Goal: Task Accomplishment & Management: Contribute content

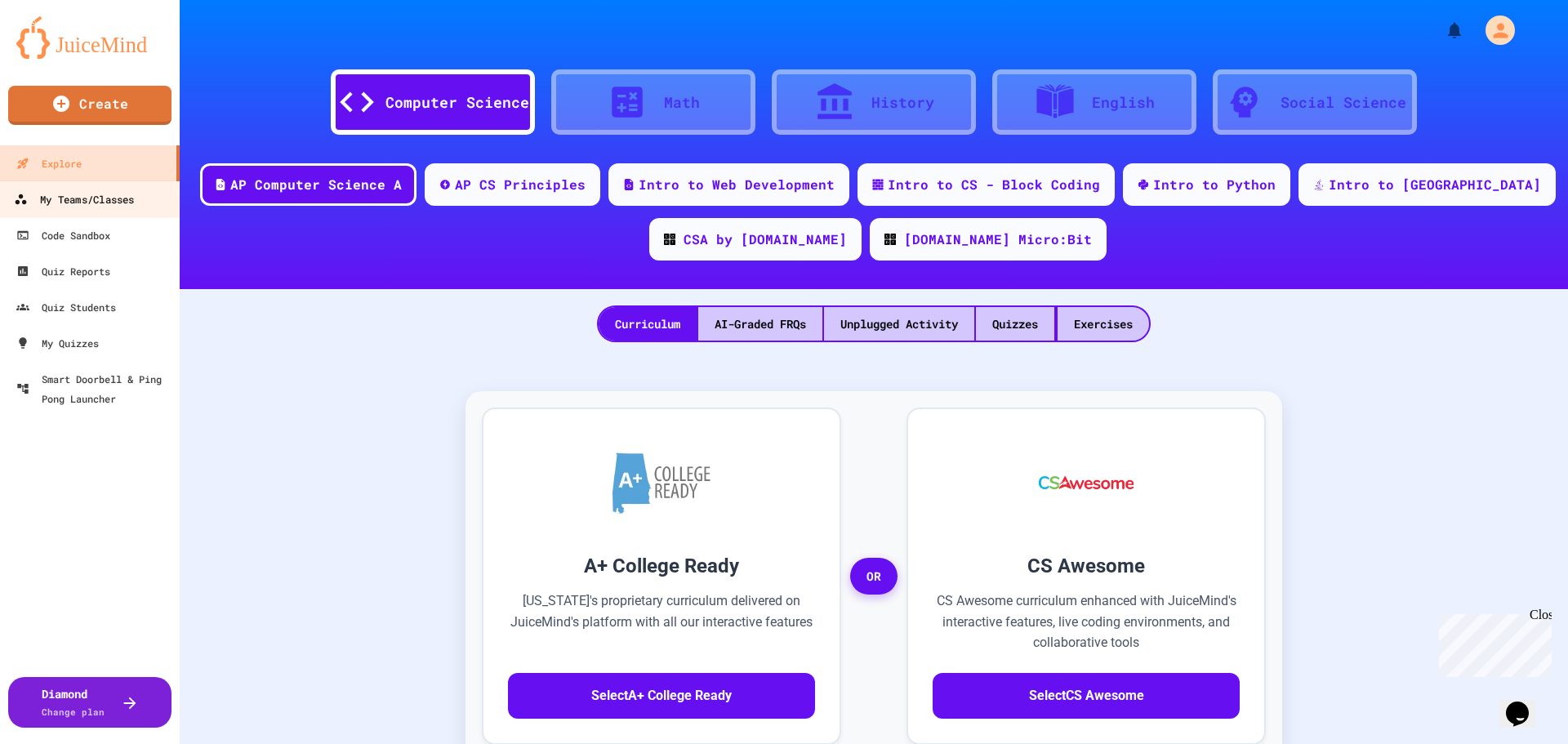
click at [62, 198] on div "My Teams/Classes" at bounding box center [74, 199] width 120 height 21
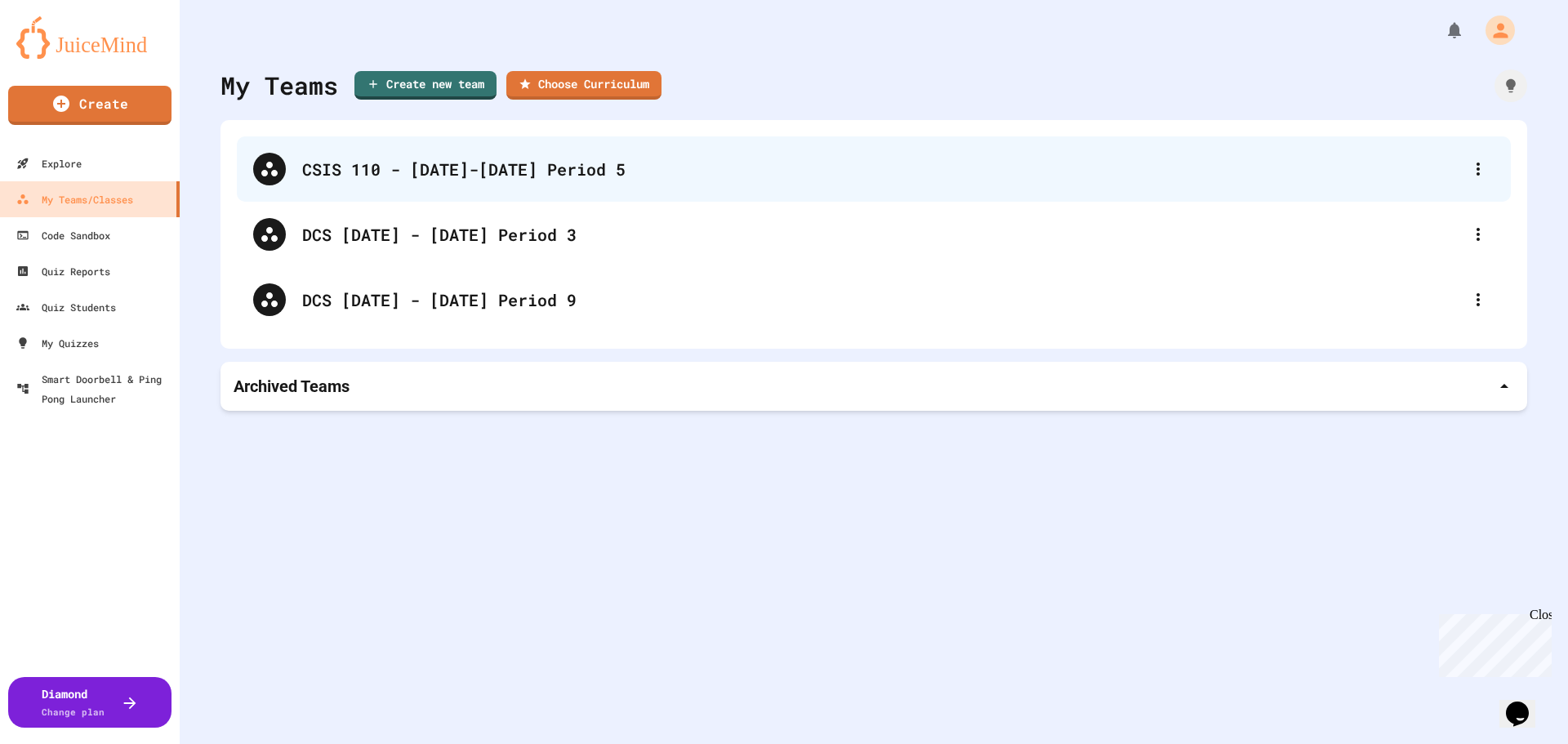
click at [521, 162] on div "CSIS 110 - [DATE]-[DATE] Period 5" at bounding box center [881, 169] width 1159 height 25
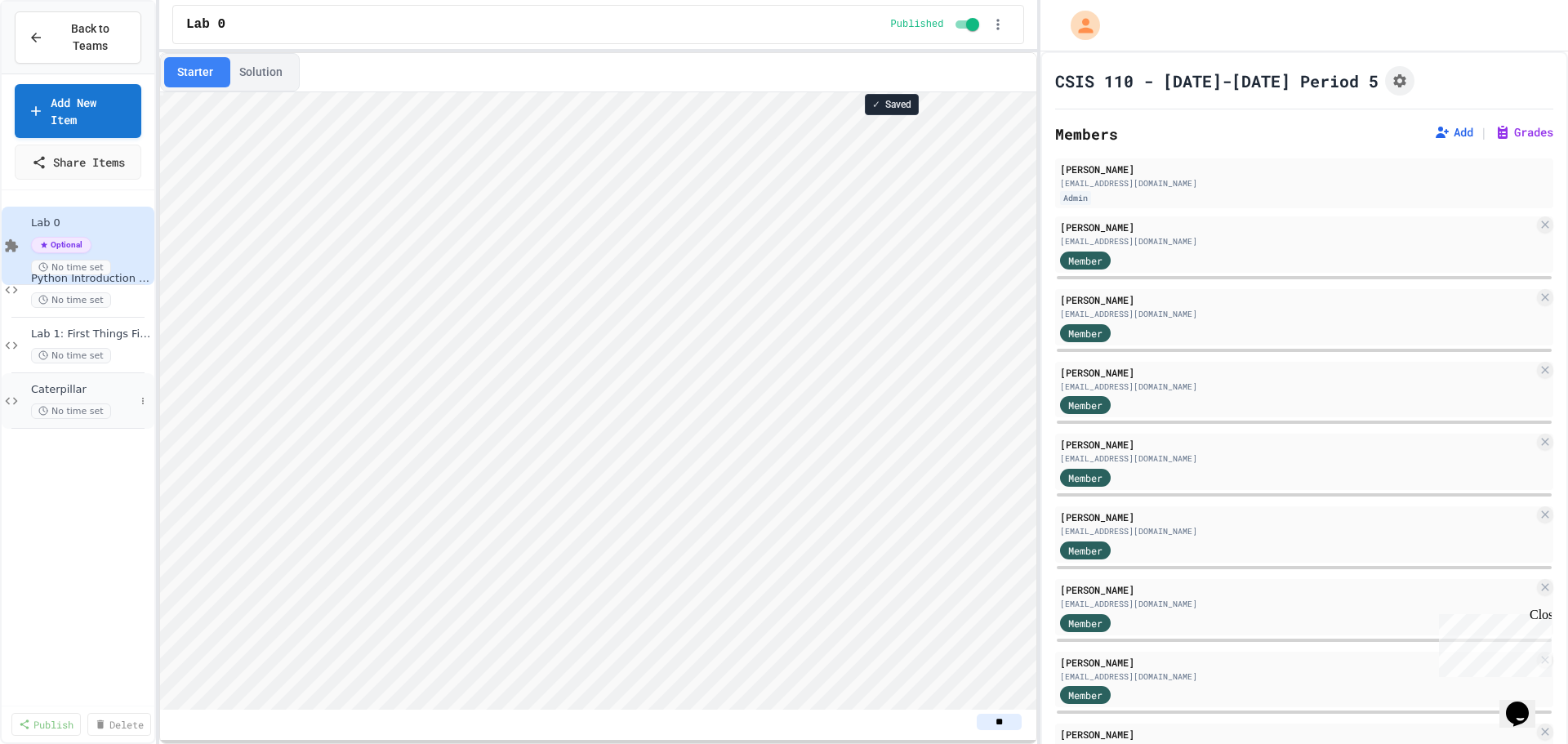
scroll to position [2, 0]
click at [53, 91] on link "Add New Item" at bounding box center [78, 109] width 125 height 57
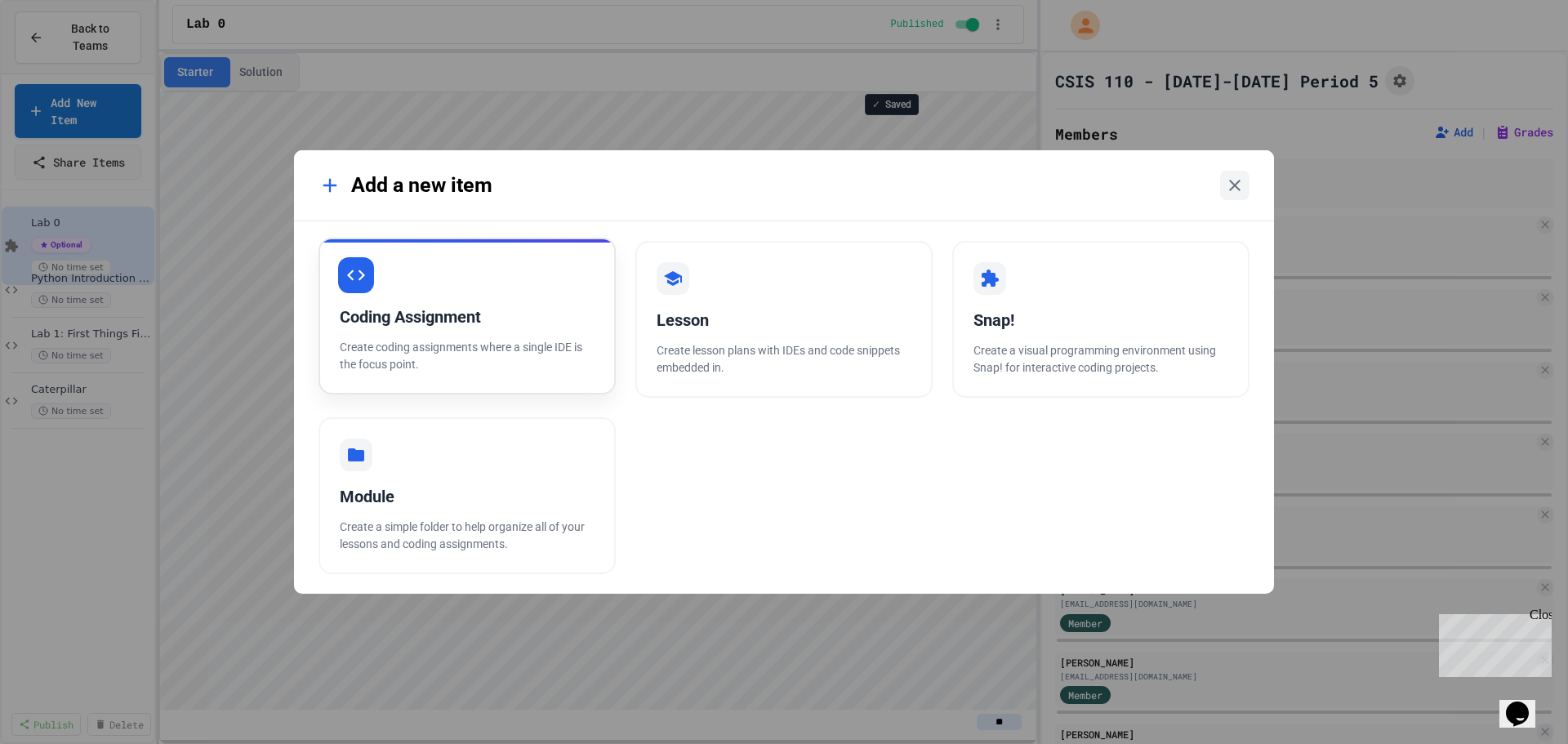
click at [462, 322] on div "Coding Assignment" at bounding box center [467, 317] width 254 height 25
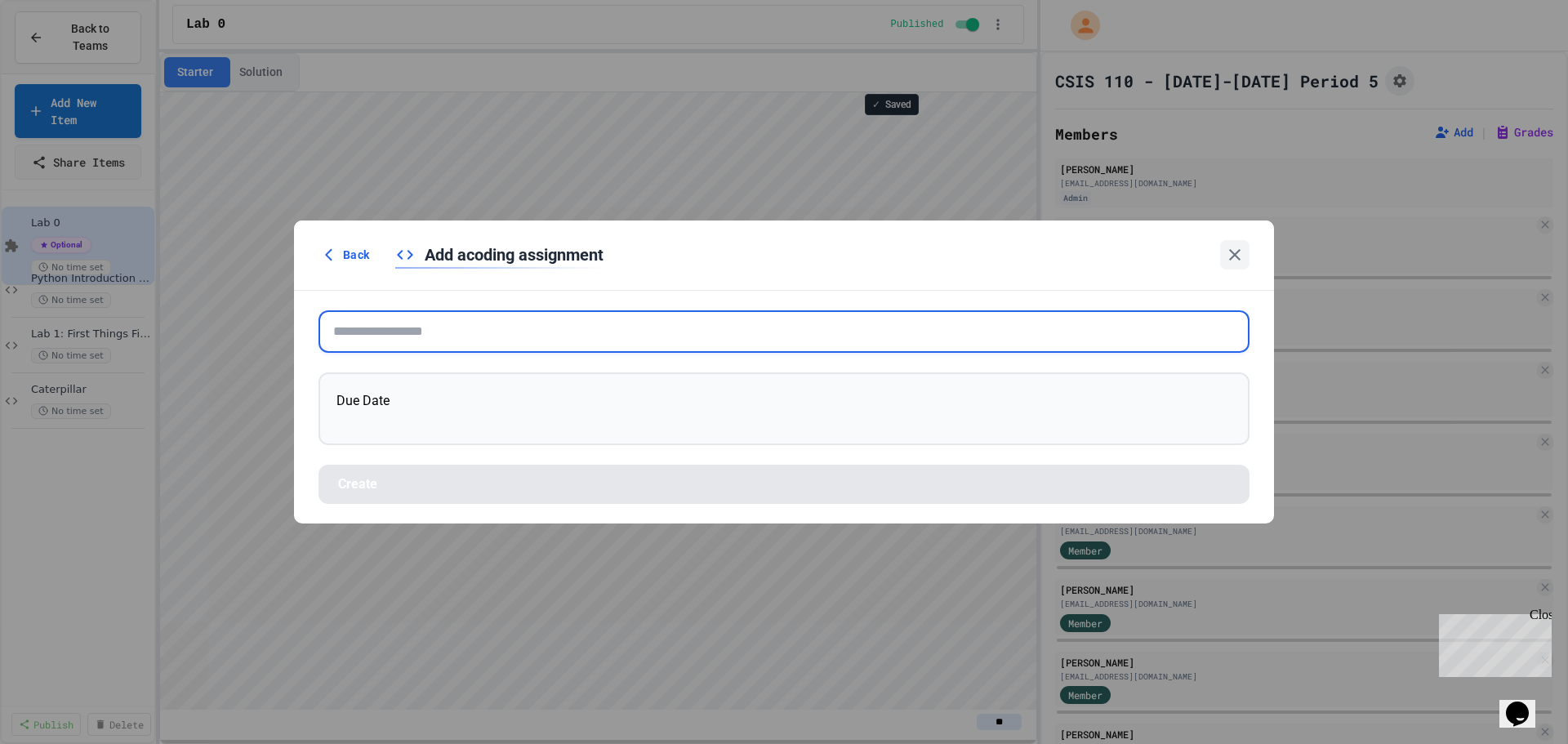
click at [395, 326] on input "text" at bounding box center [784, 331] width 930 height 43
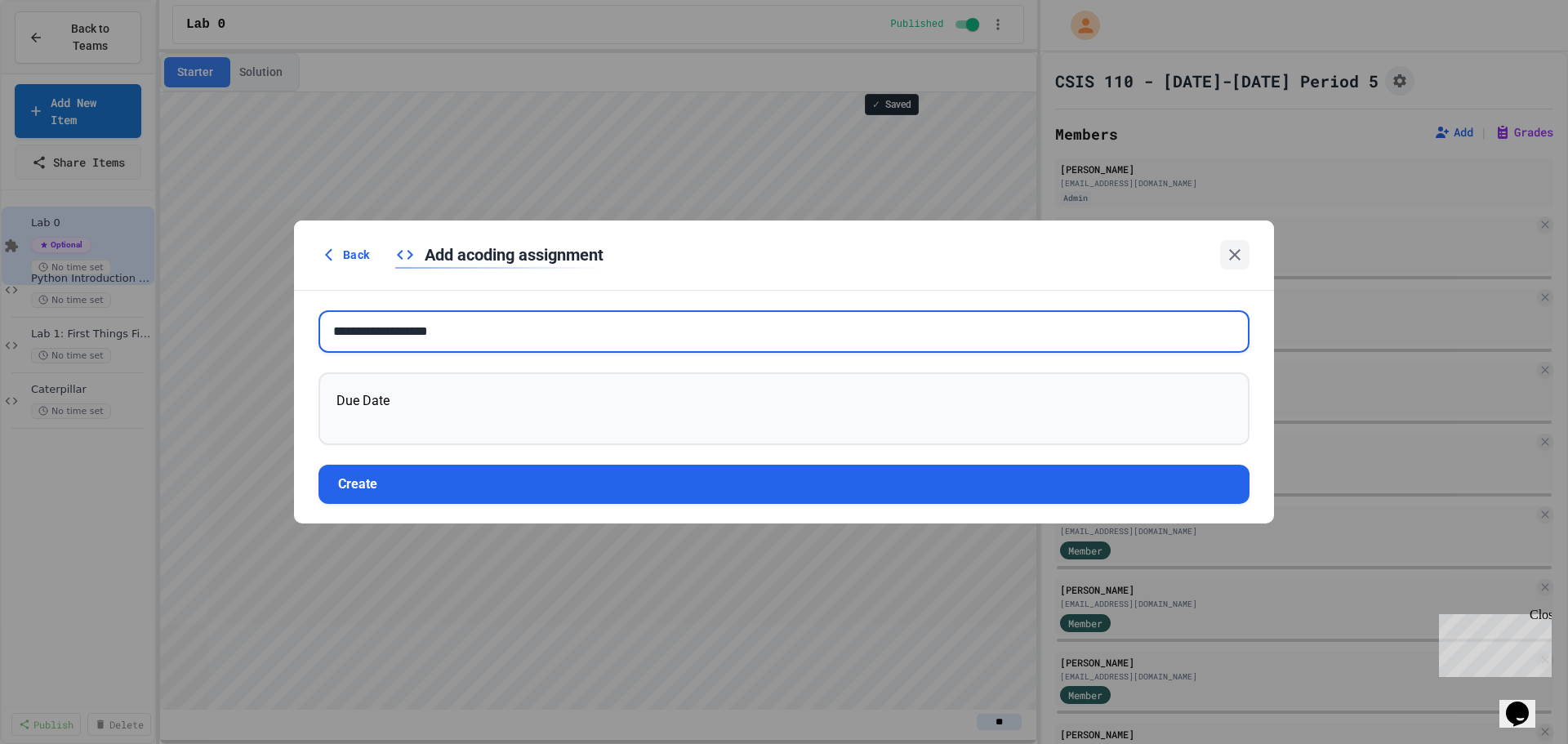
type input "**********"
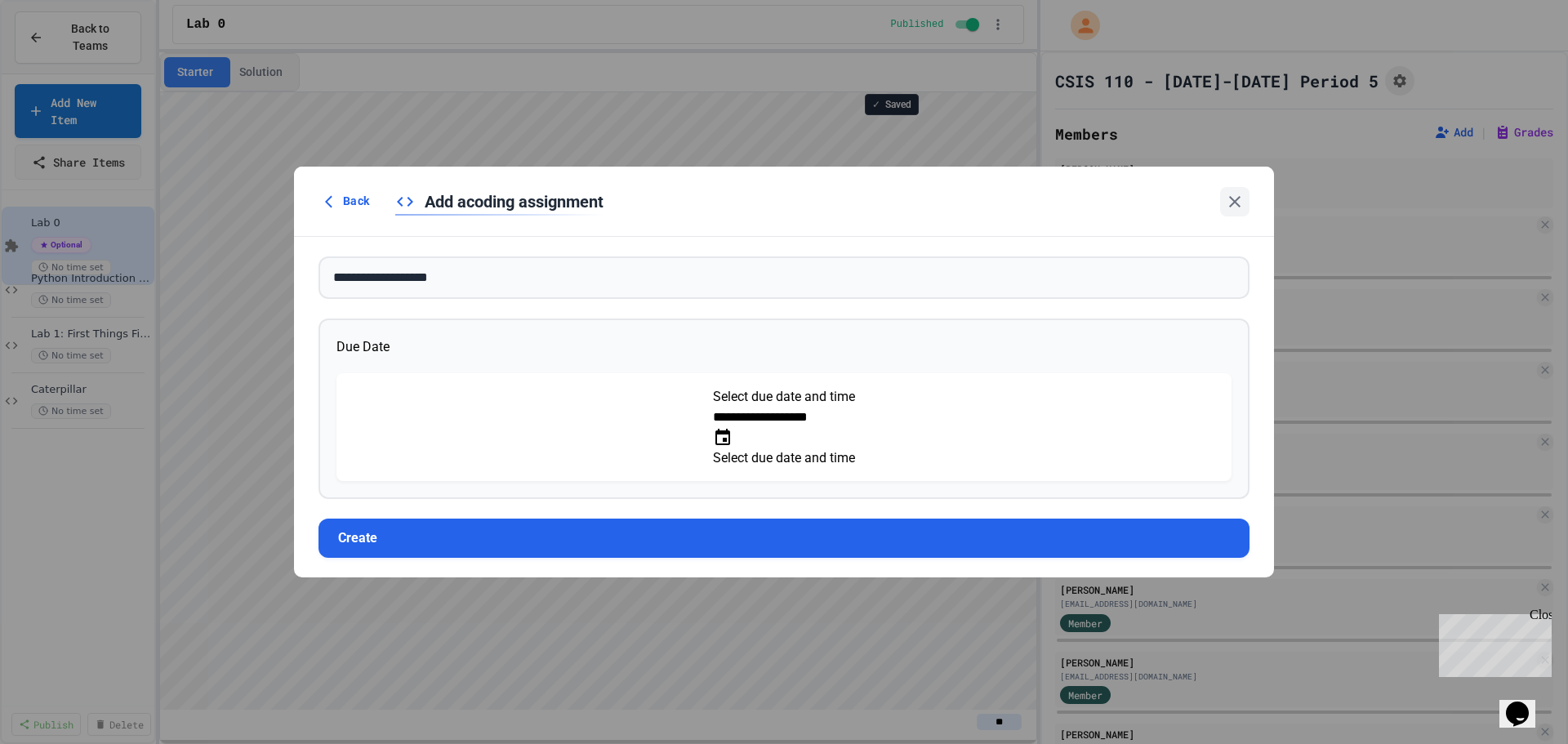
click at [730, 428] on icon "Choose date, selected date is Sep 29, 2025" at bounding box center [723, 436] width 15 height 16
type input "**********"
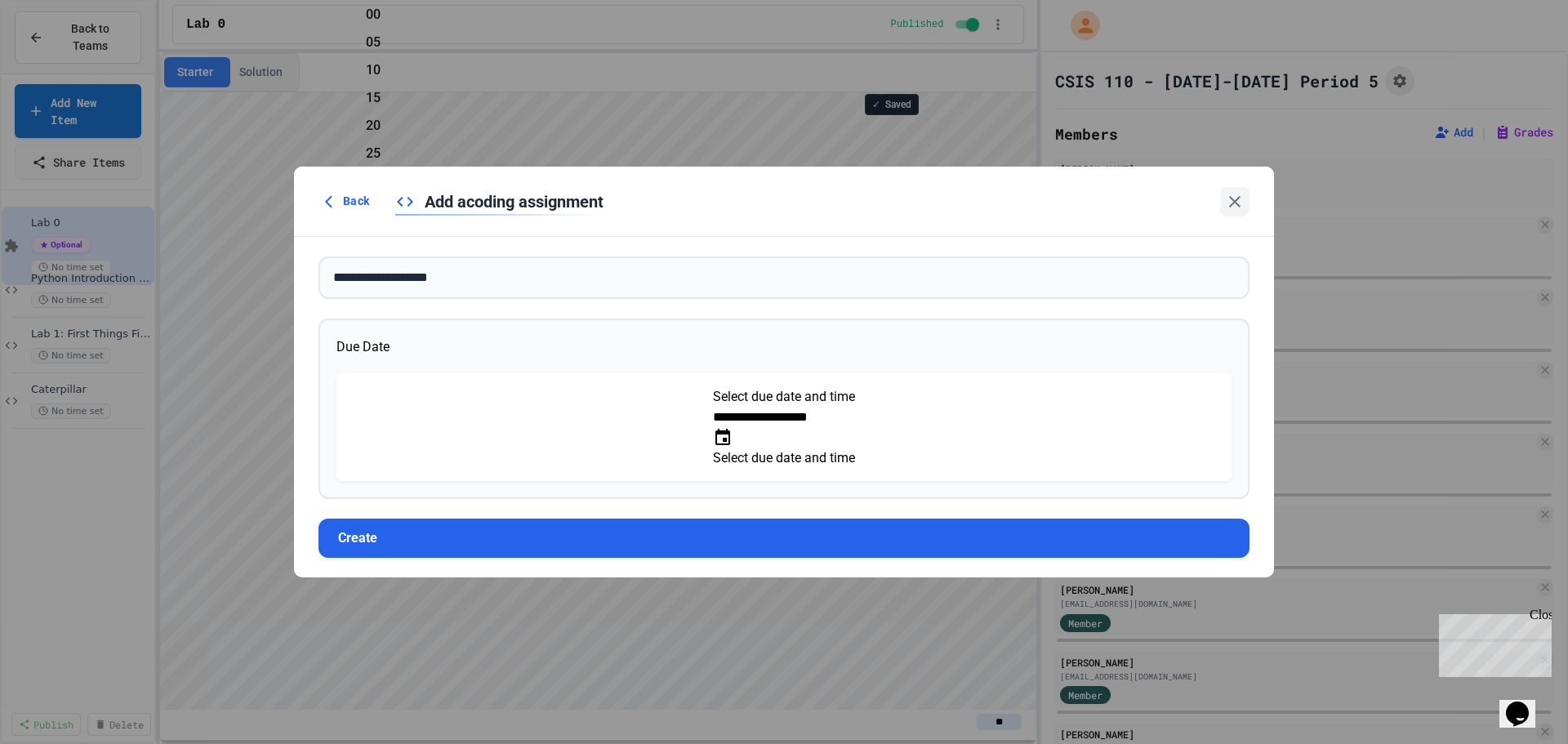
click at [1040, 207] on div "Back Add a coding assignment" at bounding box center [784, 201] width 930 height 30
click at [609, 521] on button "Create" at bounding box center [784, 537] width 930 height 39
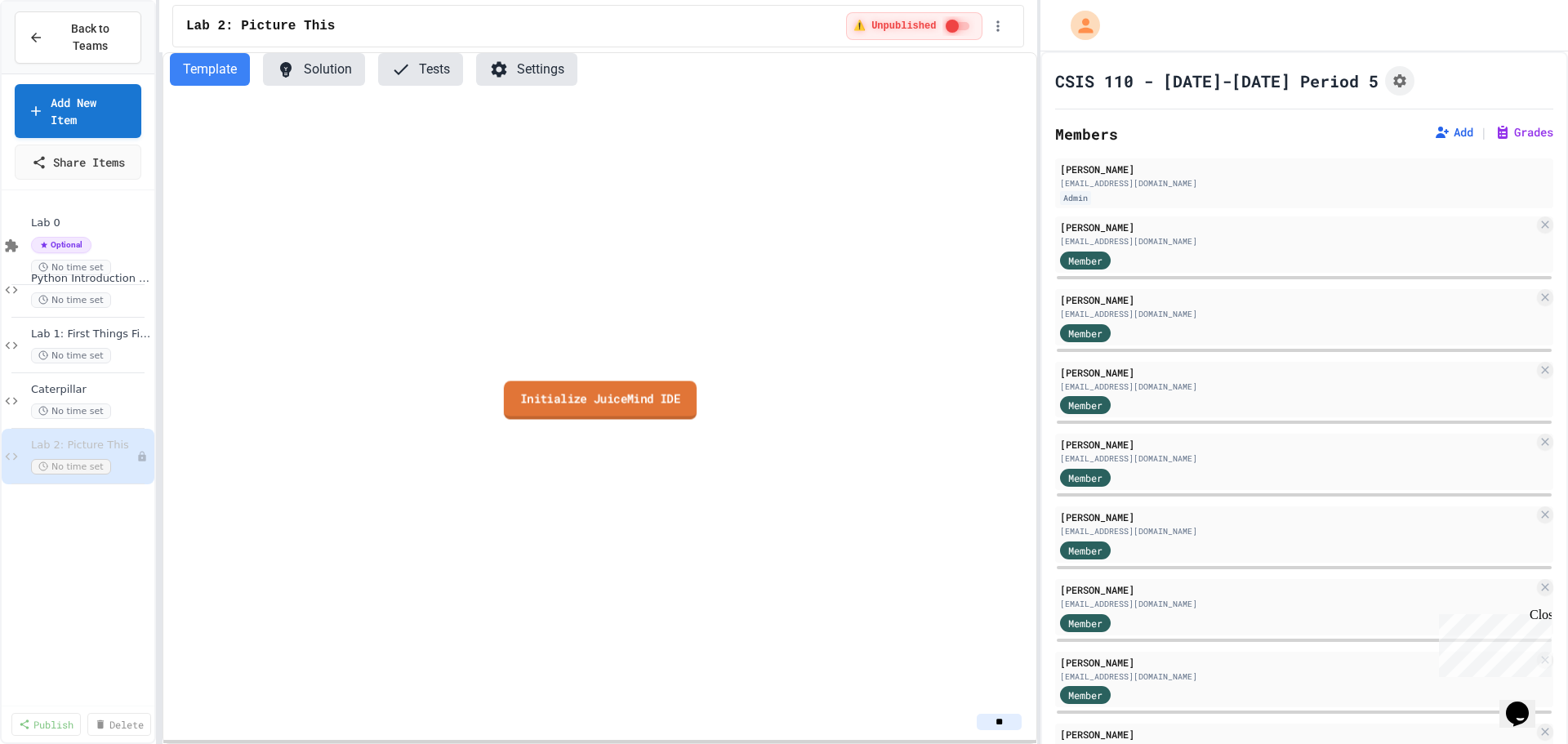
click at [559, 404] on link "Initialize JuiceMind IDE" at bounding box center [600, 399] width 193 height 39
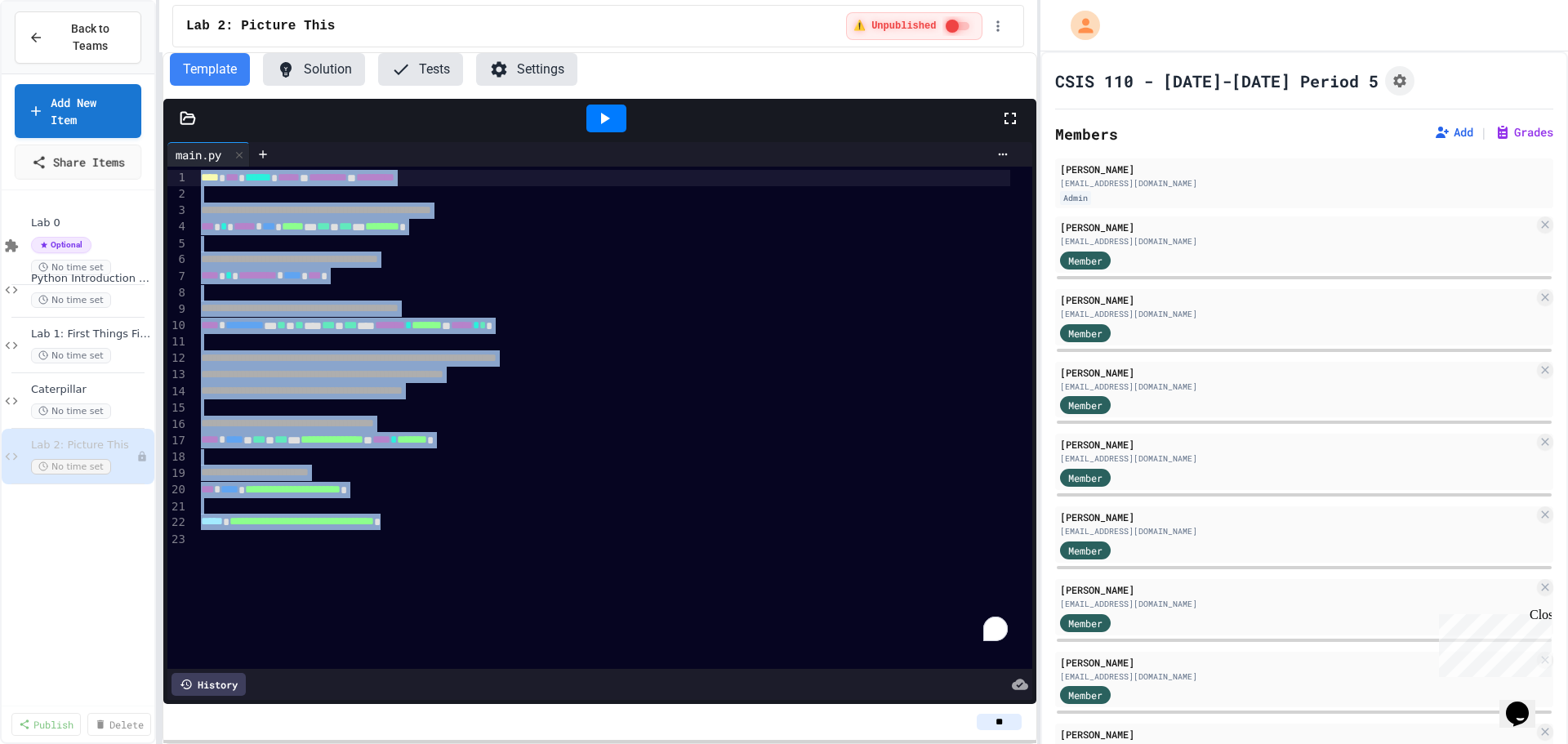
drag, startPoint x: 400, startPoint y: 569, endPoint x: 115, endPoint y: 100, distance: 548.8
click at [115, 100] on div "**********" at bounding box center [784, 372] width 1568 height 744
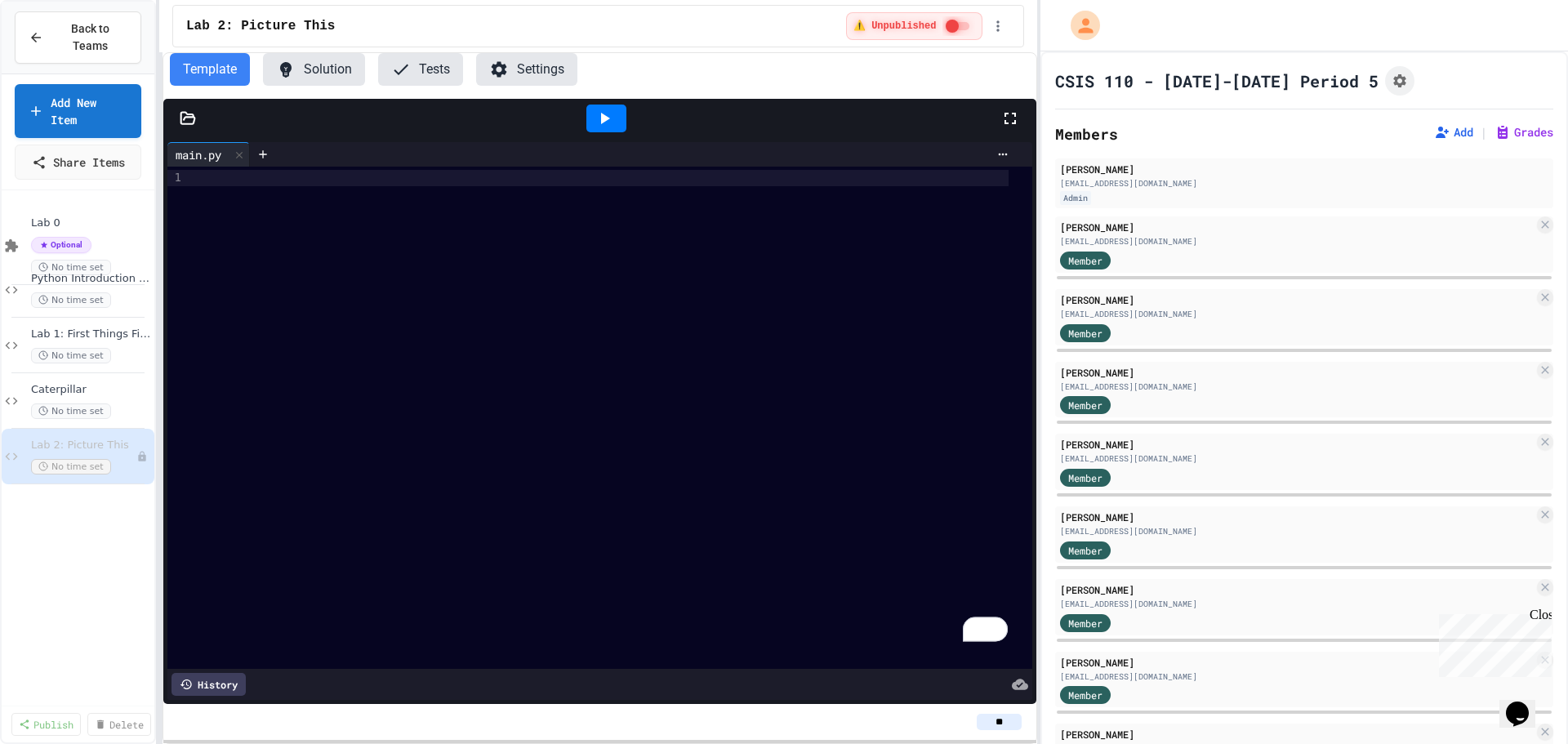
click at [190, 127] on div at bounding box center [600, 118] width 873 height 39
click at [180, 112] on icon at bounding box center [188, 118] width 16 height 16
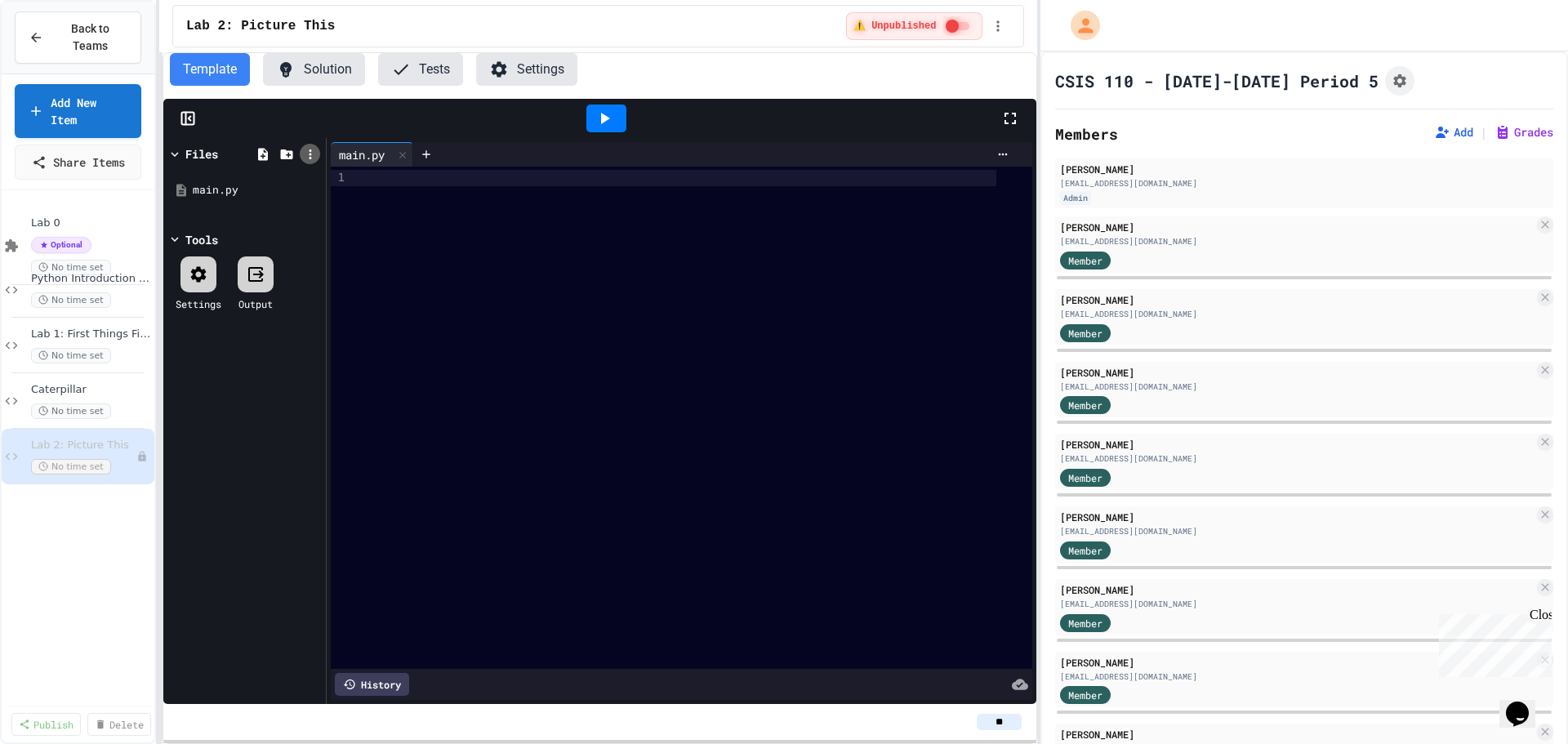
click at [312, 153] on icon at bounding box center [310, 154] width 15 height 15
click at [597, 366] on li "Upload zip" at bounding box center [610, 381] width 26 height 30
type input "**********"
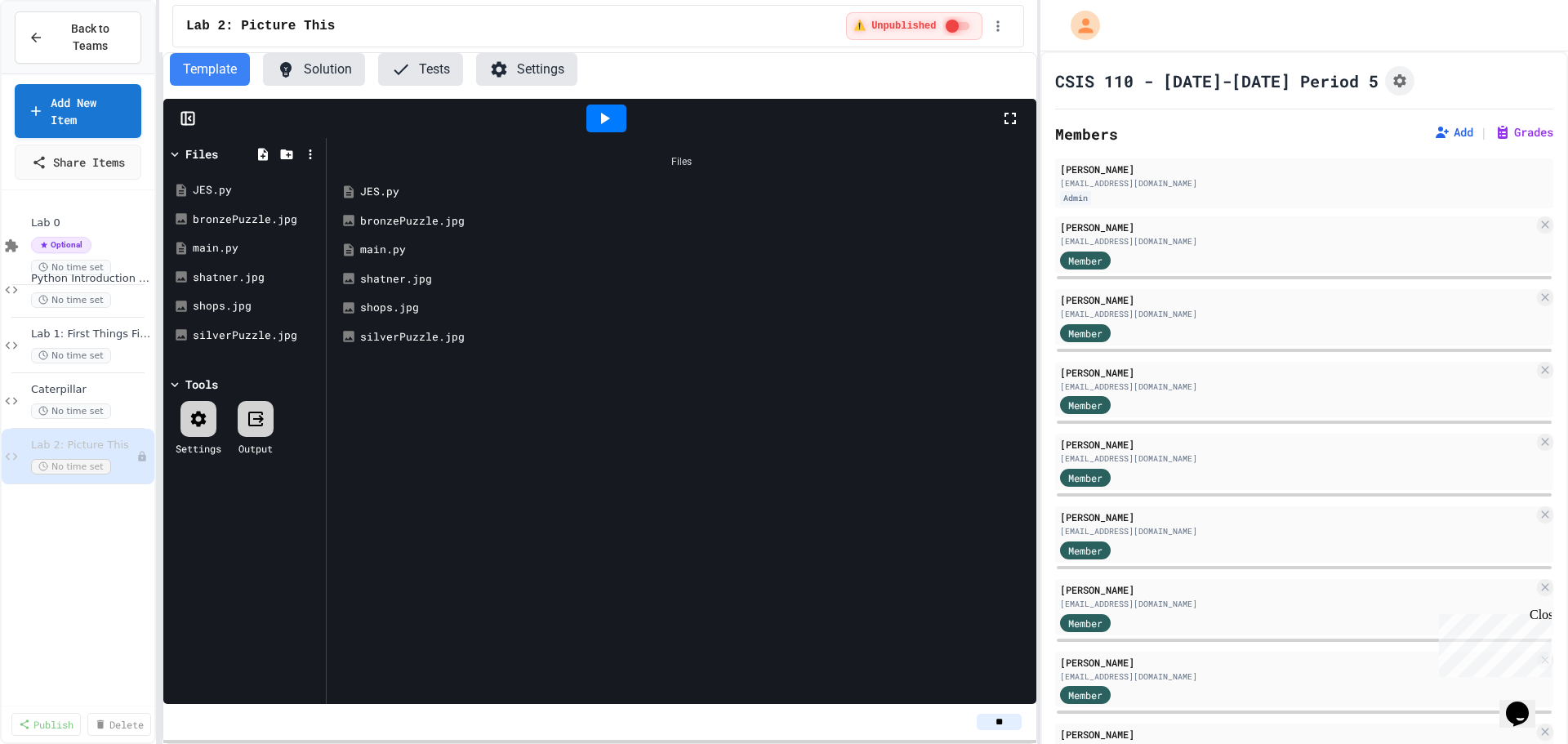
click at [610, 127] on icon at bounding box center [604, 118] width 20 height 20
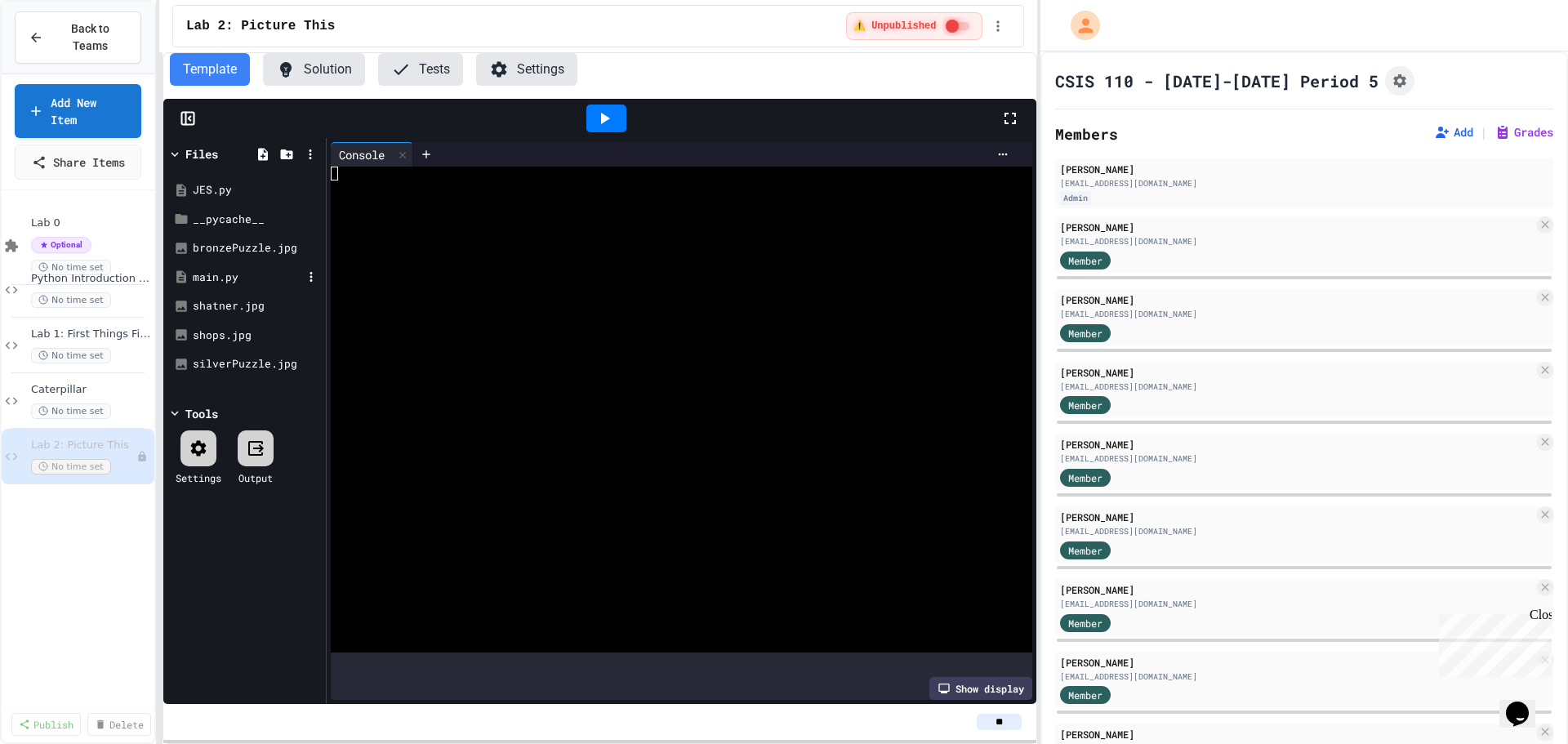
click at [222, 267] on div "main.py" at bounding box center [245, 277] width 154 height 30
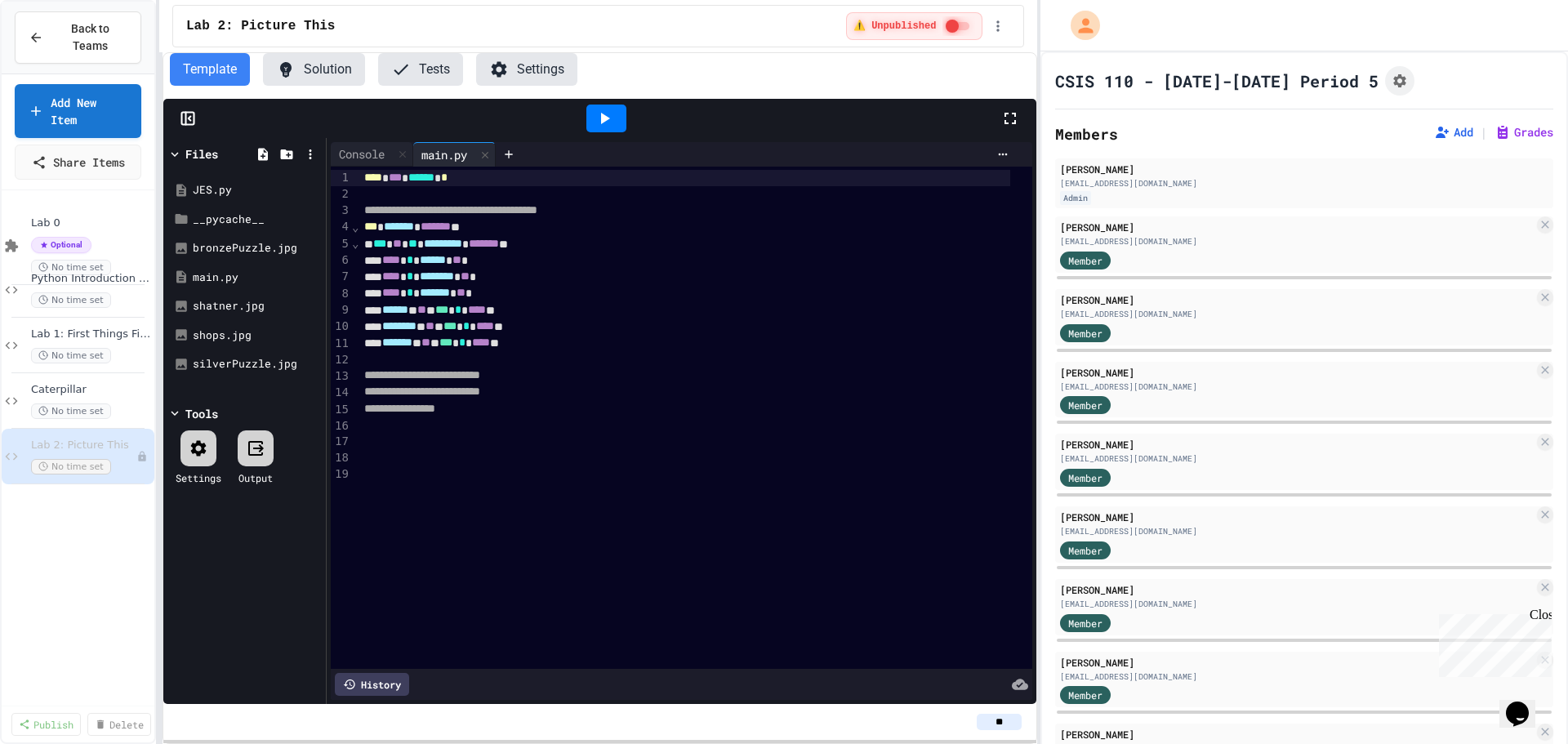
click at [620, 121] on div at bounding box center [606, 118] width 40 height 28
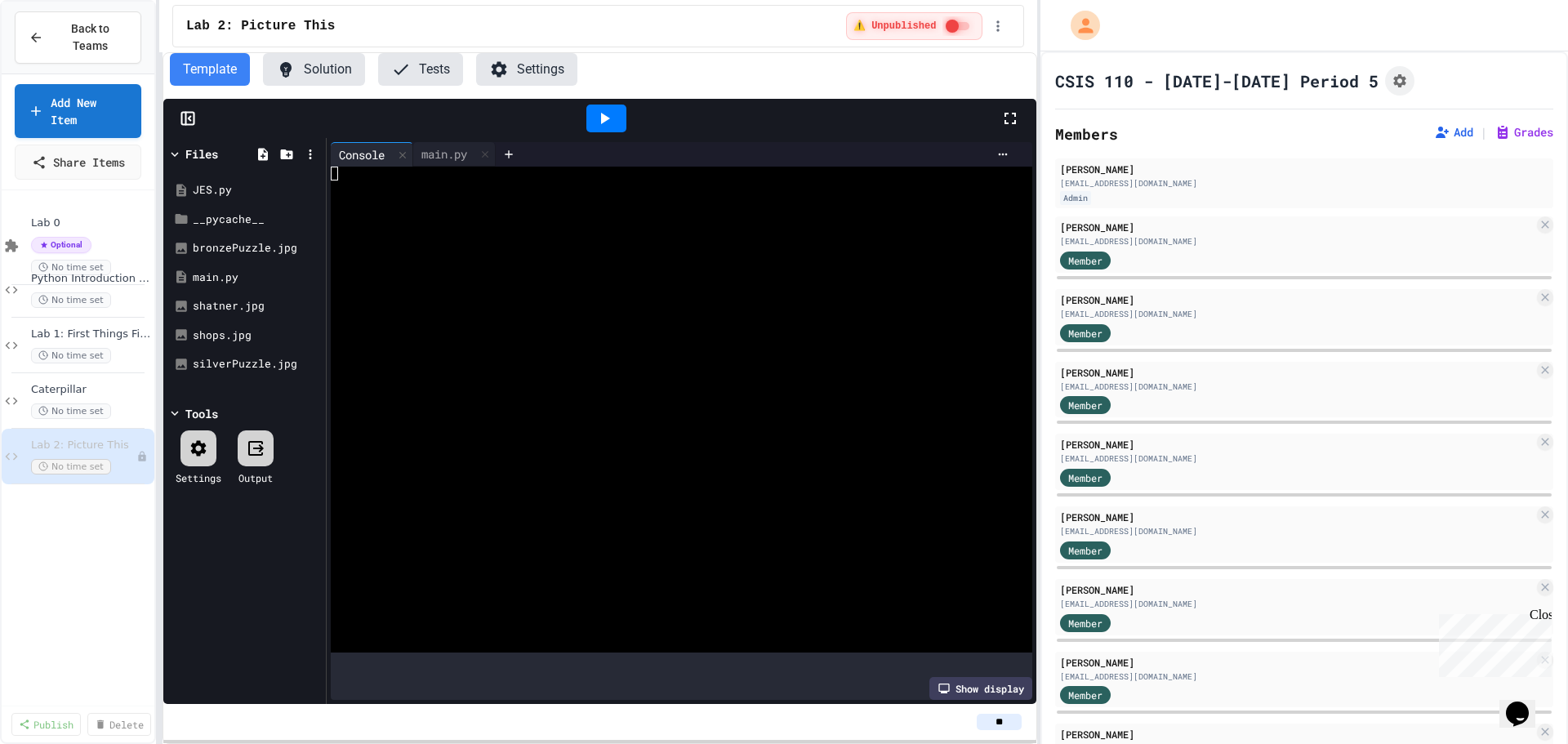
click at [526, 77] on button "Settings" at bounding box center [526, 70] width 101 height 33
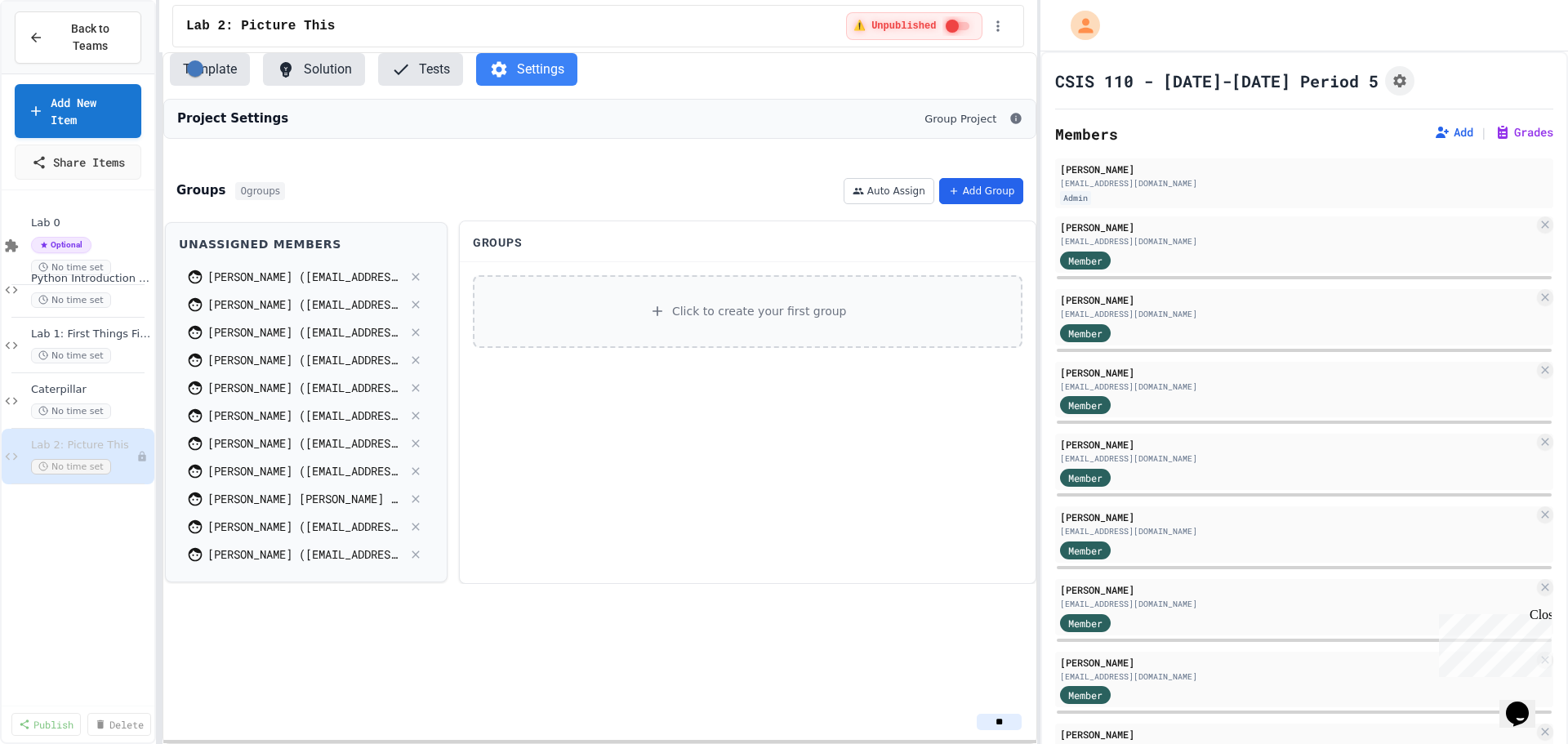
click at [994, 195] on button "Add Group" at bounding box center [981, 191] width 85 height 26
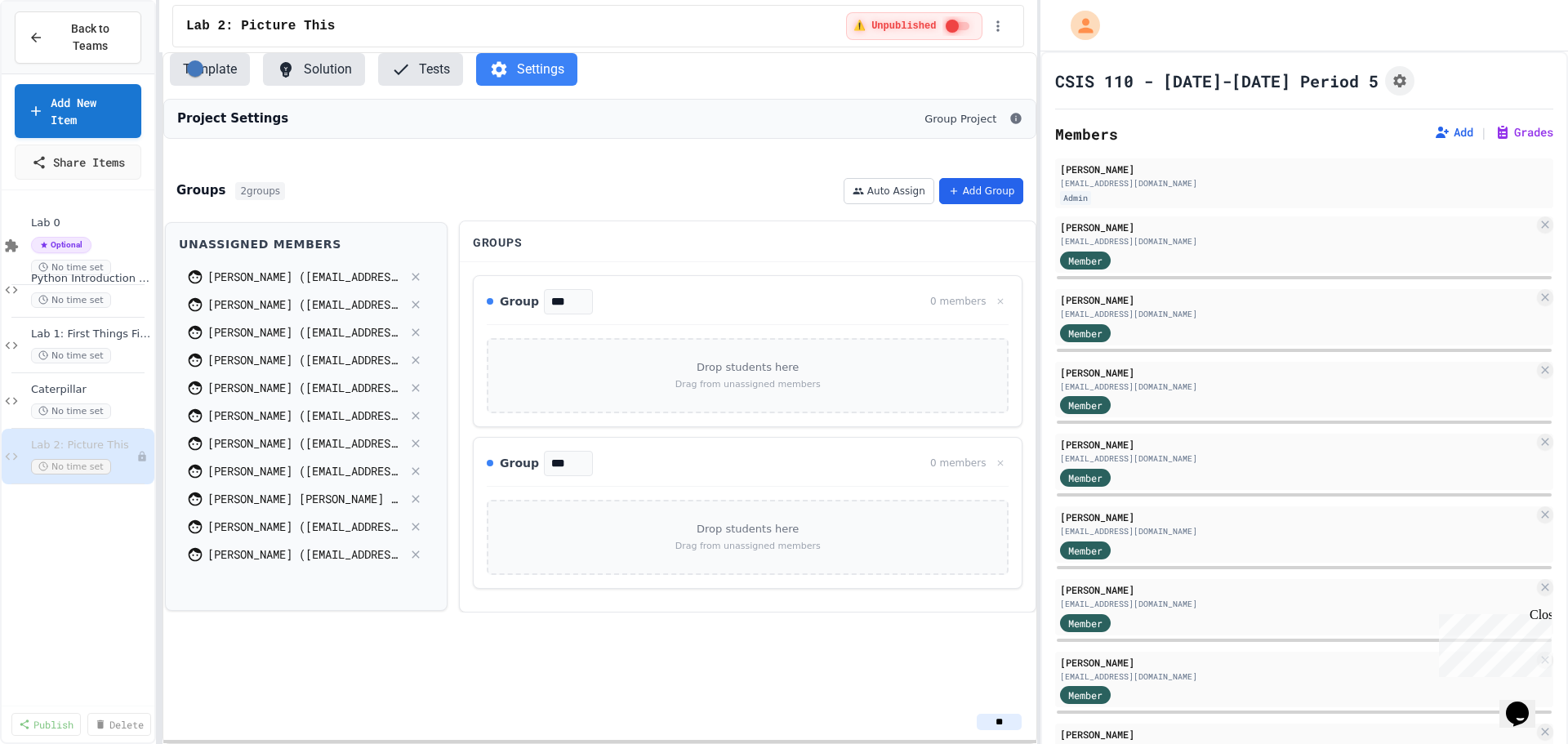
click at [994, 195] on button "Add Group" at bounding box center [981, 191] width 85 height 26
click at [887, 204] on button "Auto Assign" at bounding box center [889, 191] width 90 height 26
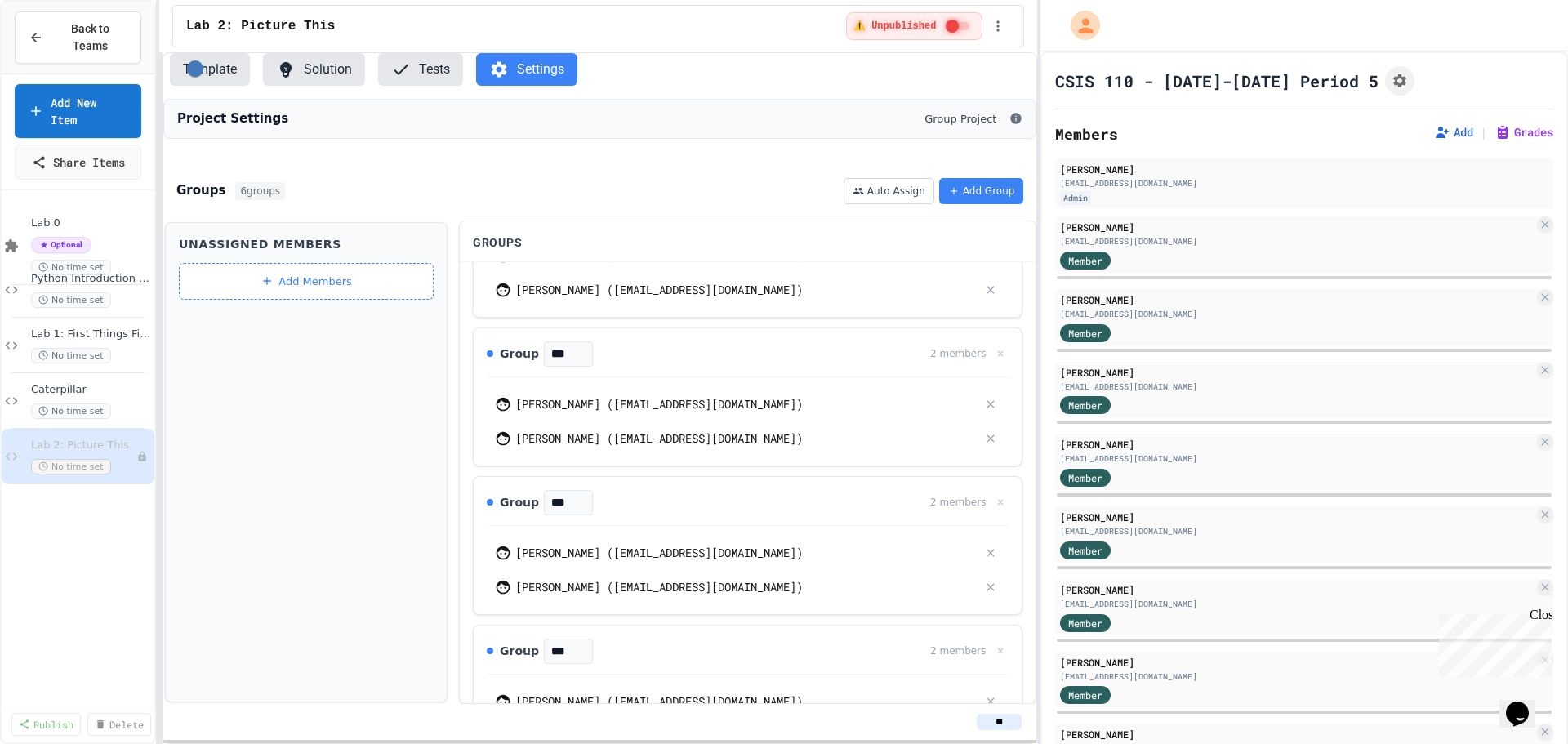
scroll to position [326, 0]
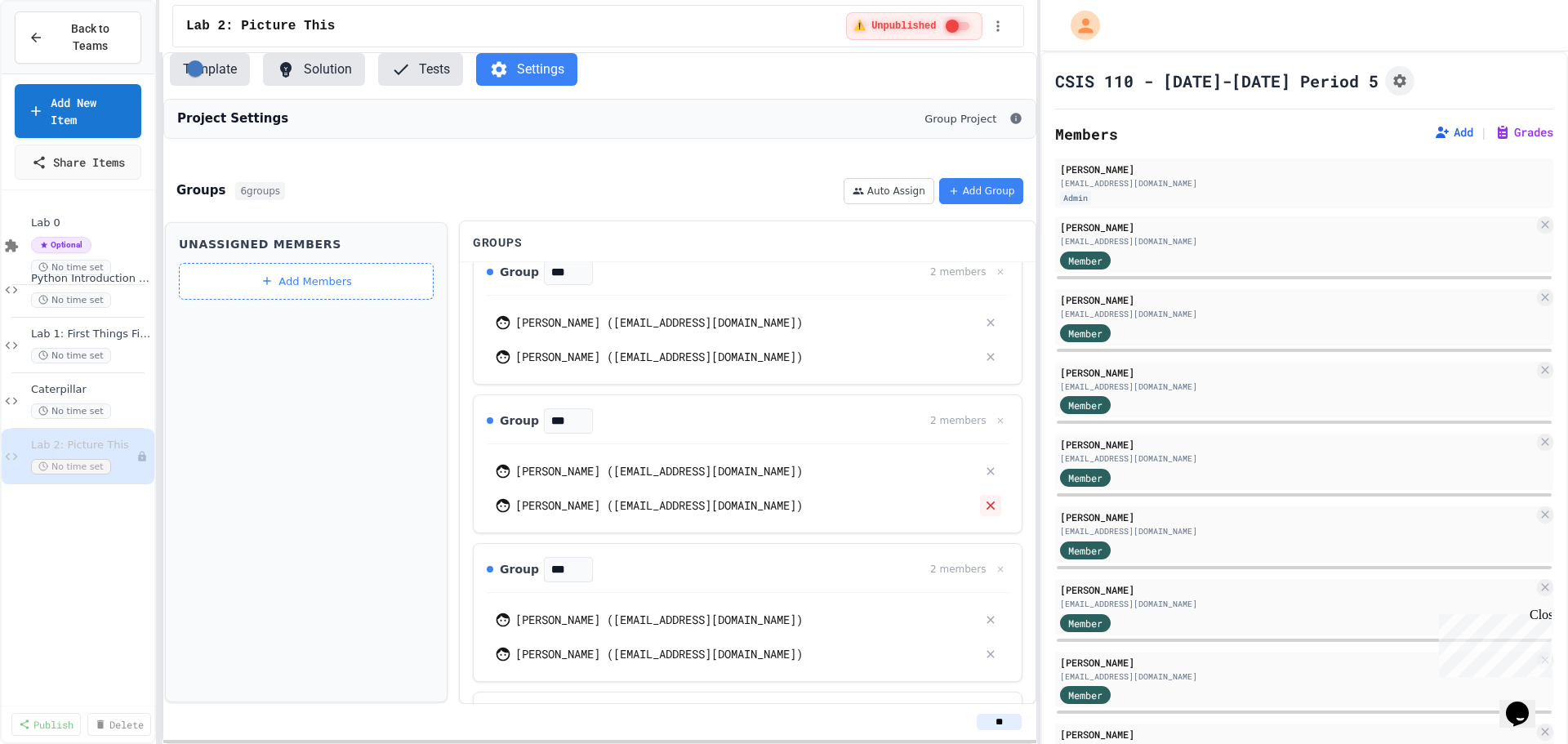
click at [984, 513] on icon at bounding box center [991, 505] width 15 height 15
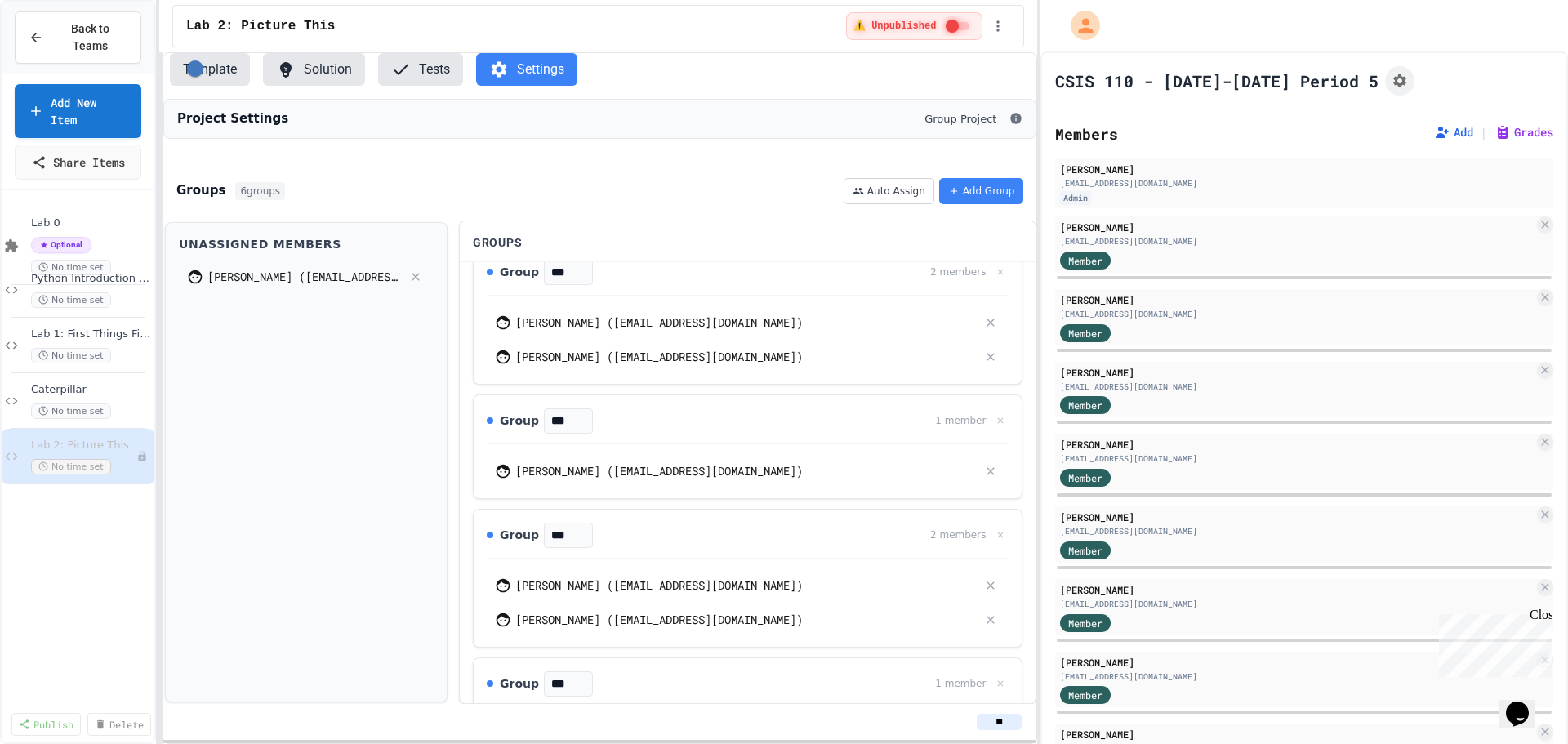
scroll to position [420, 0]
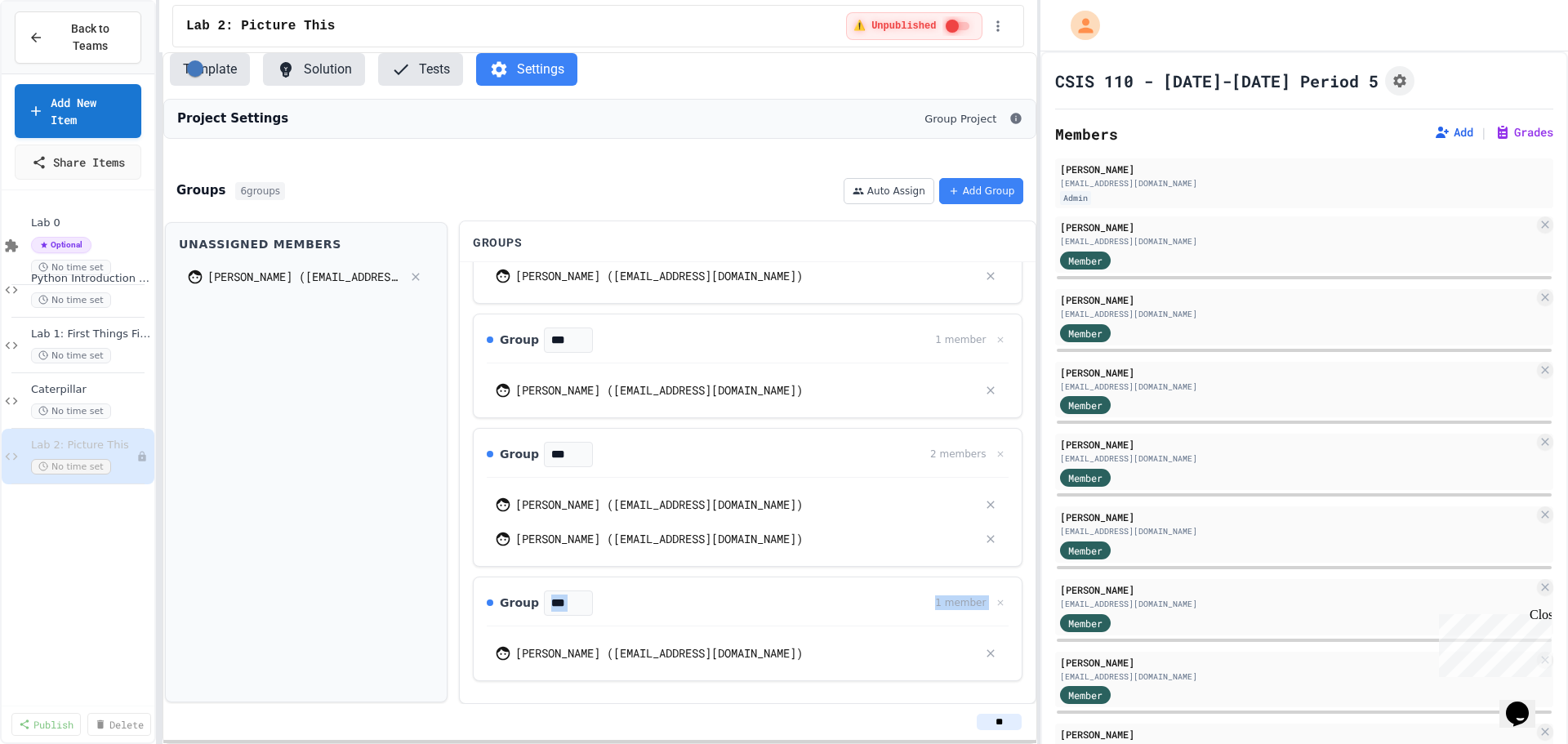
drag, startPoint x: 670, startPoint y: 667, endPoint x: 683, endPoint y: 624, distance: 44.9
click at [683, 624] on div "Group *** 1 member [PERSON_NAME] ([EMAIL_ADDRESS][DOMAIN_NAME])" at bounding box center [747, 628] width 550 height 104
click at [995, 603] on icon at bounding box center [1000, 602] width 11 height 11
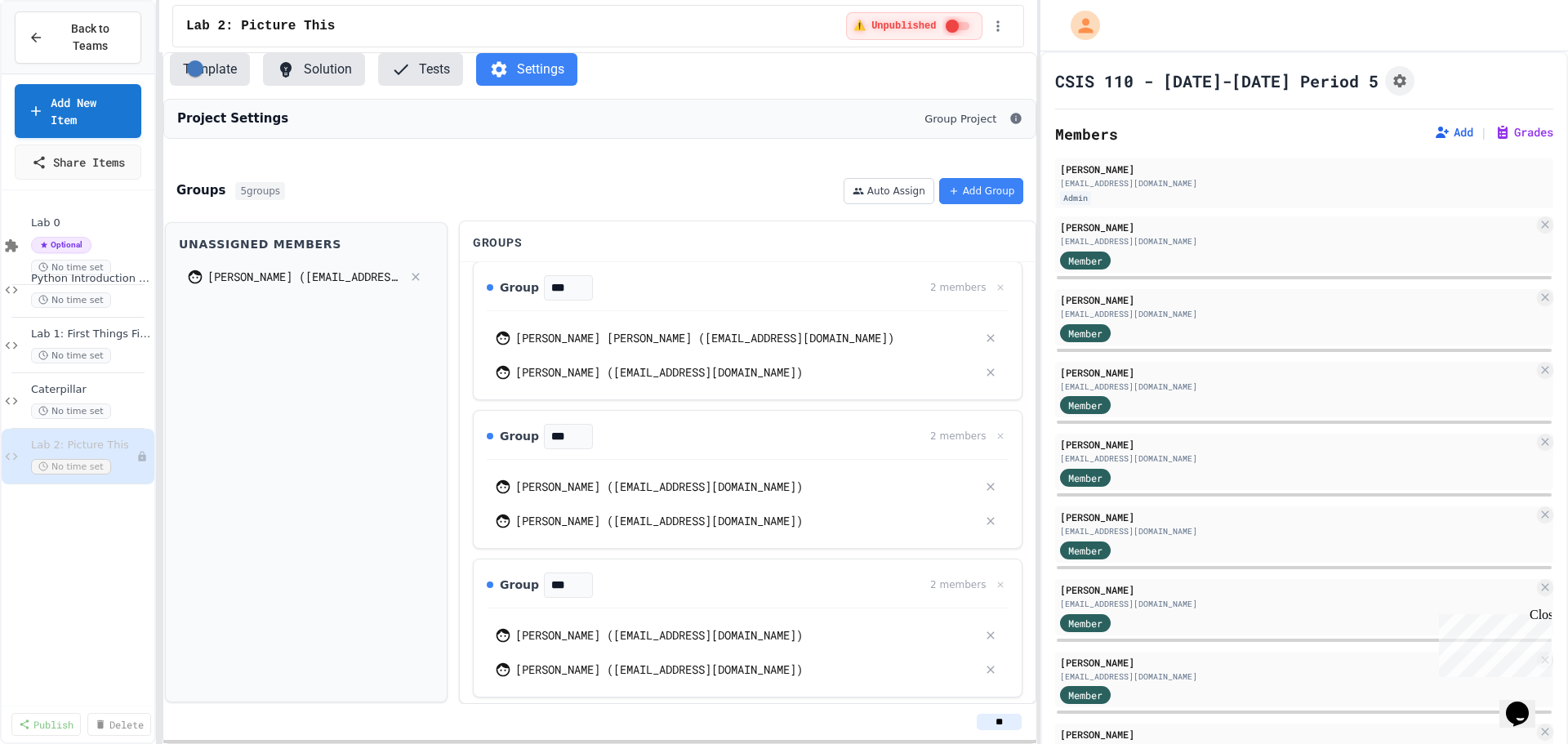
scroll to position [0, 0]
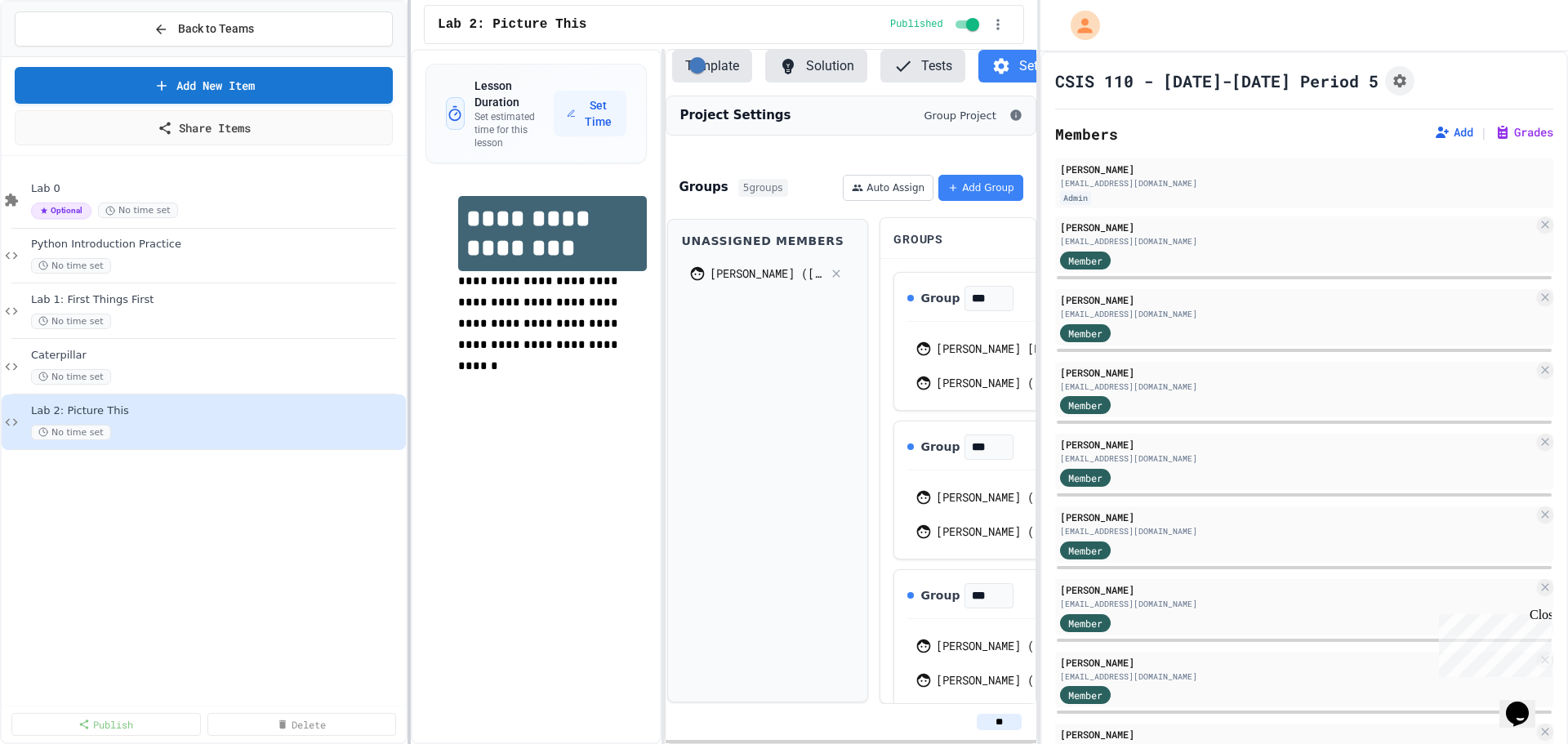
click at [407, 267] on div "**********" at bounding box center [784, 372] width 1568 height 744
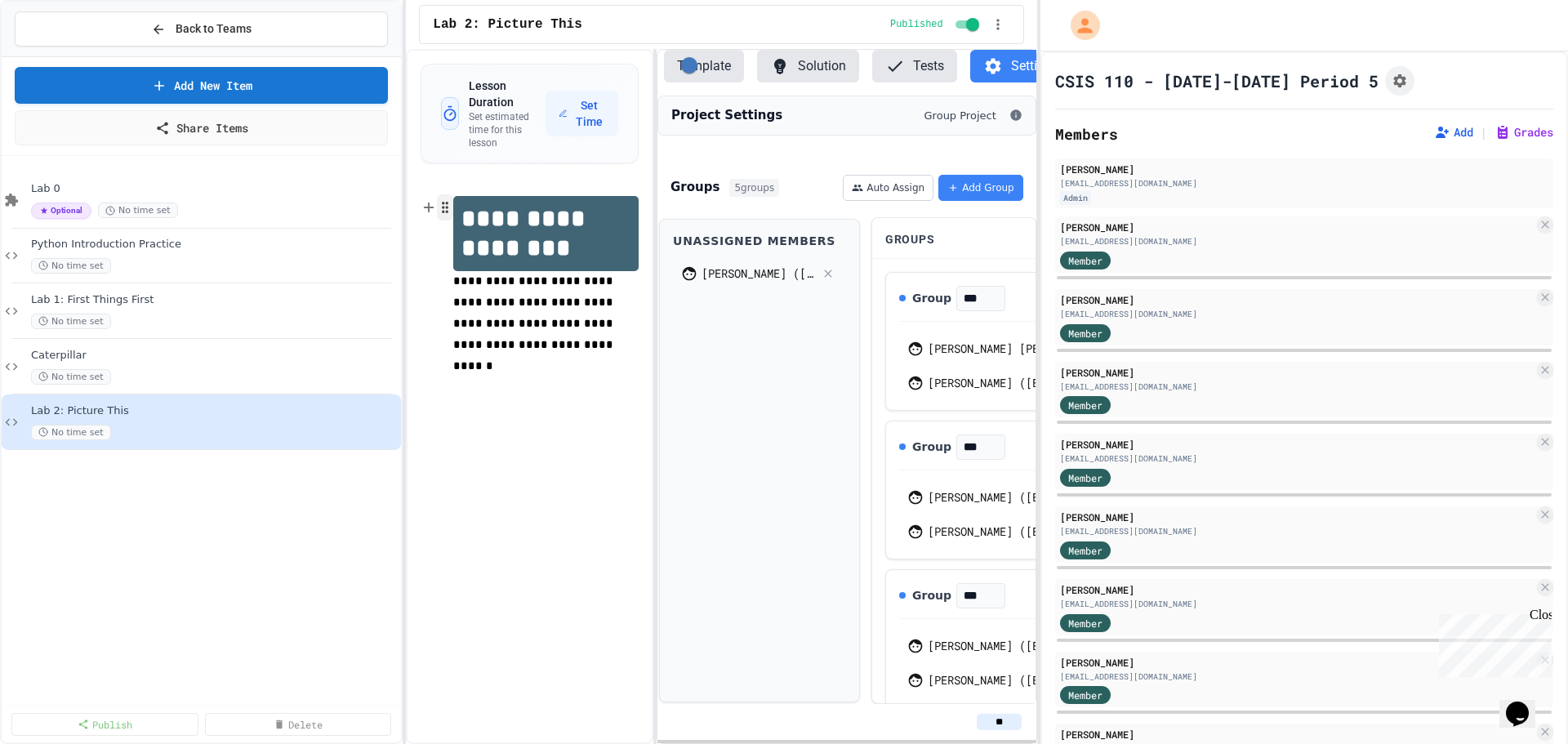
click at [446, 208] on circle "button" at bounding box center [447, 208] width 2 height 2
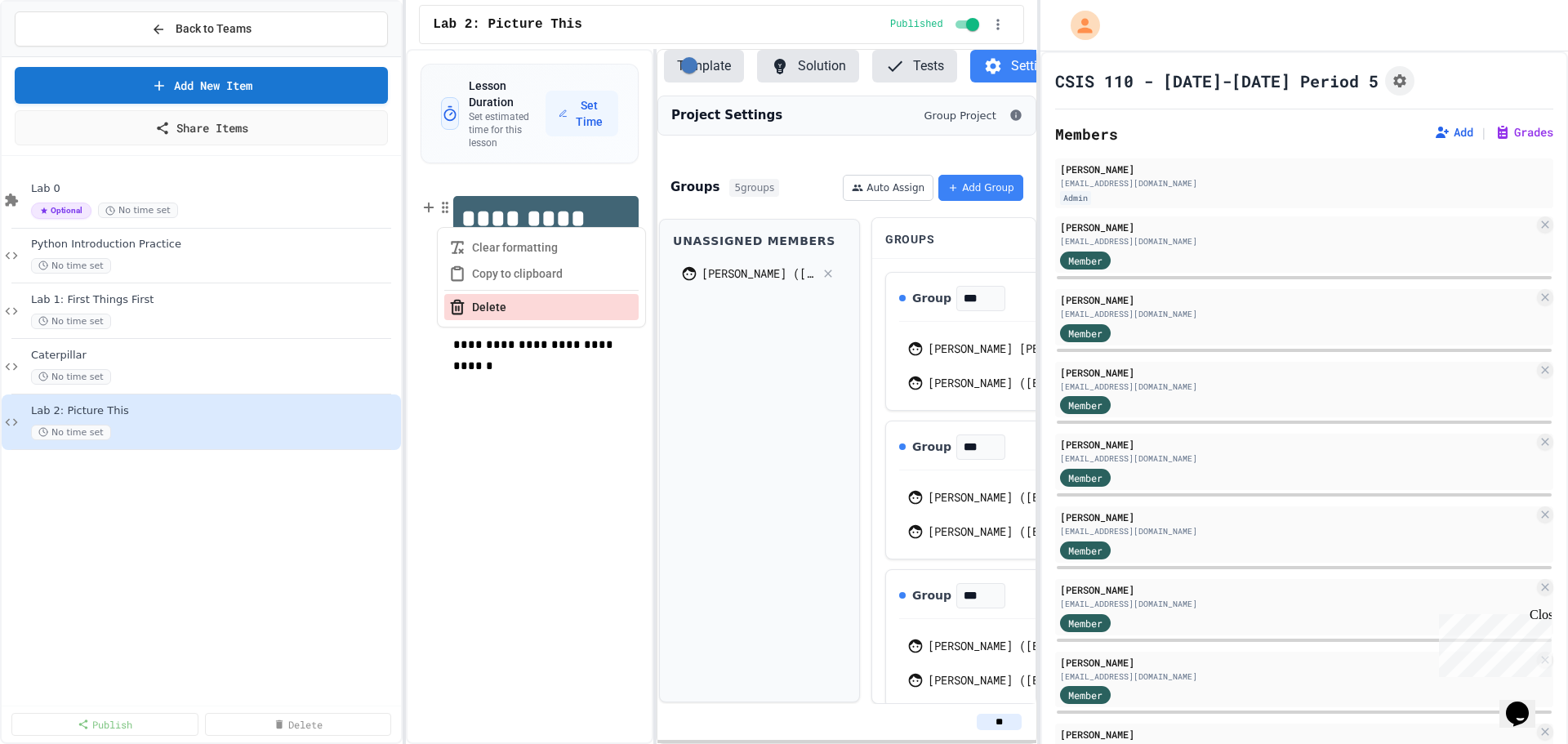
click at [482, 303] on button "Delete" at bounding box center [541, 307] width 194 height 26
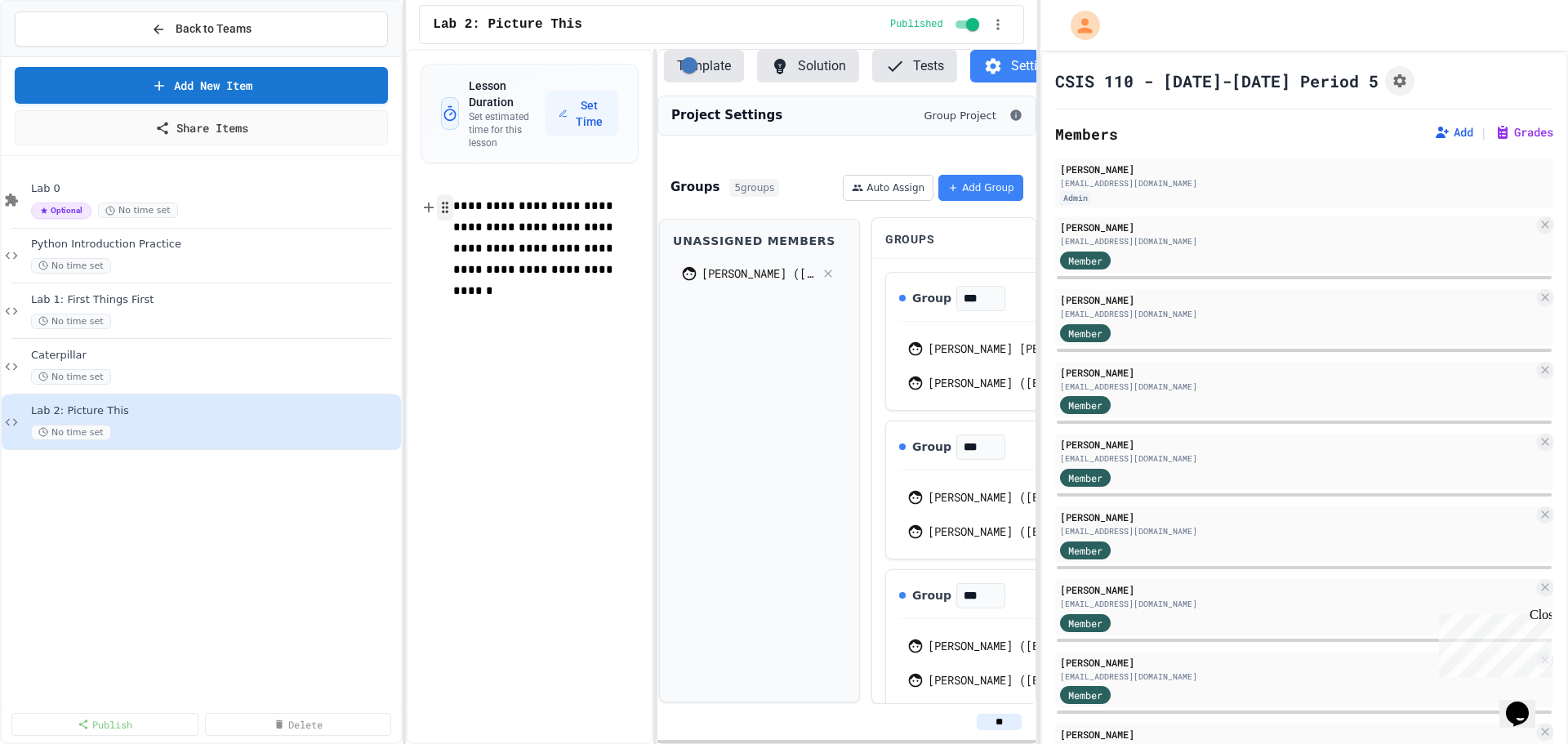
click at [441, 207] on icon "button" at bounding box center [445, 208] width 15 height 16
click at [496, 313] on button "Delete" at bounding box center [541, 307] width 194 height 26
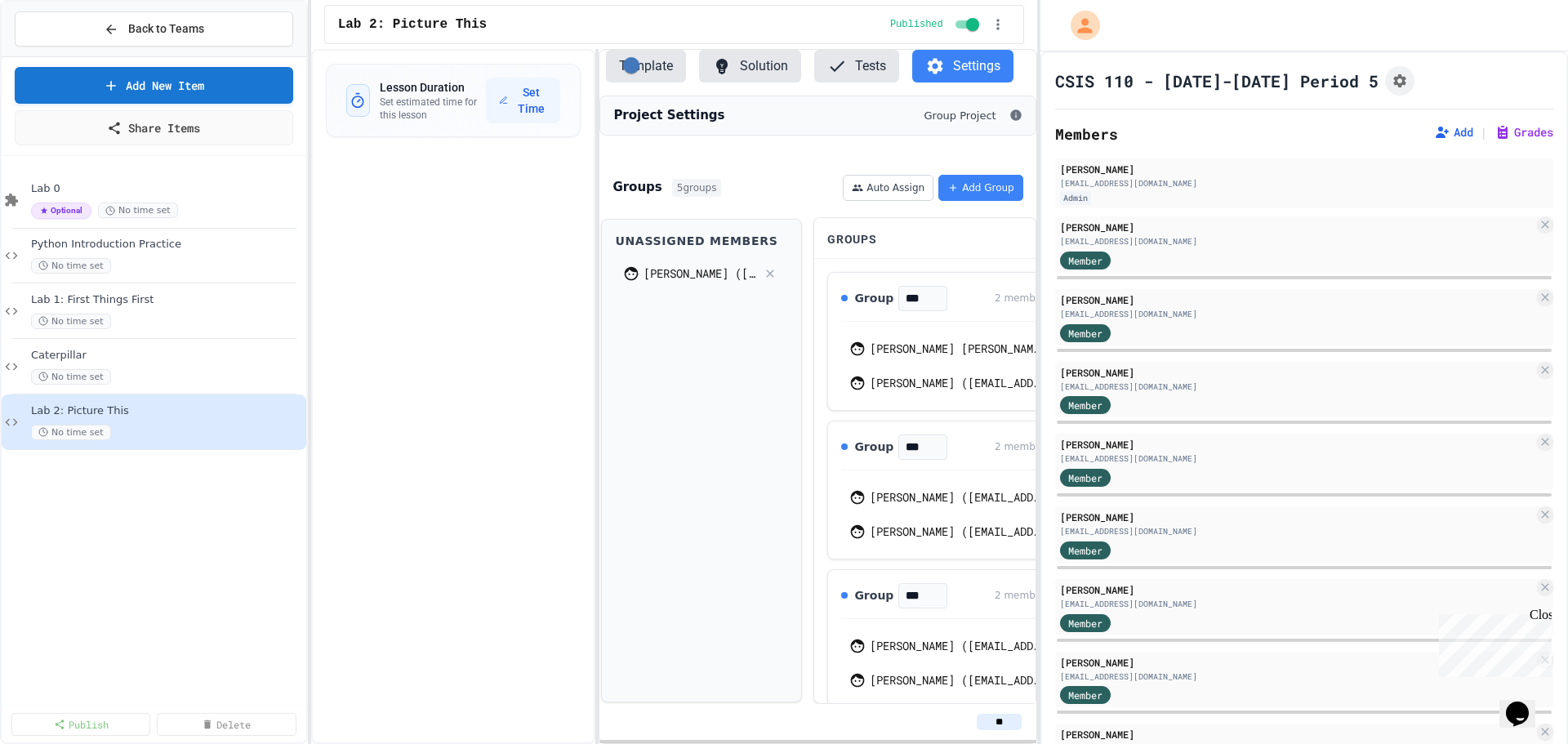
click at [309, 353] on div "Back to Teams Add New Item Share Items Lab 0 Optional No time set Python Introd…" at bounding box center [784, 372] width 1568 height 744
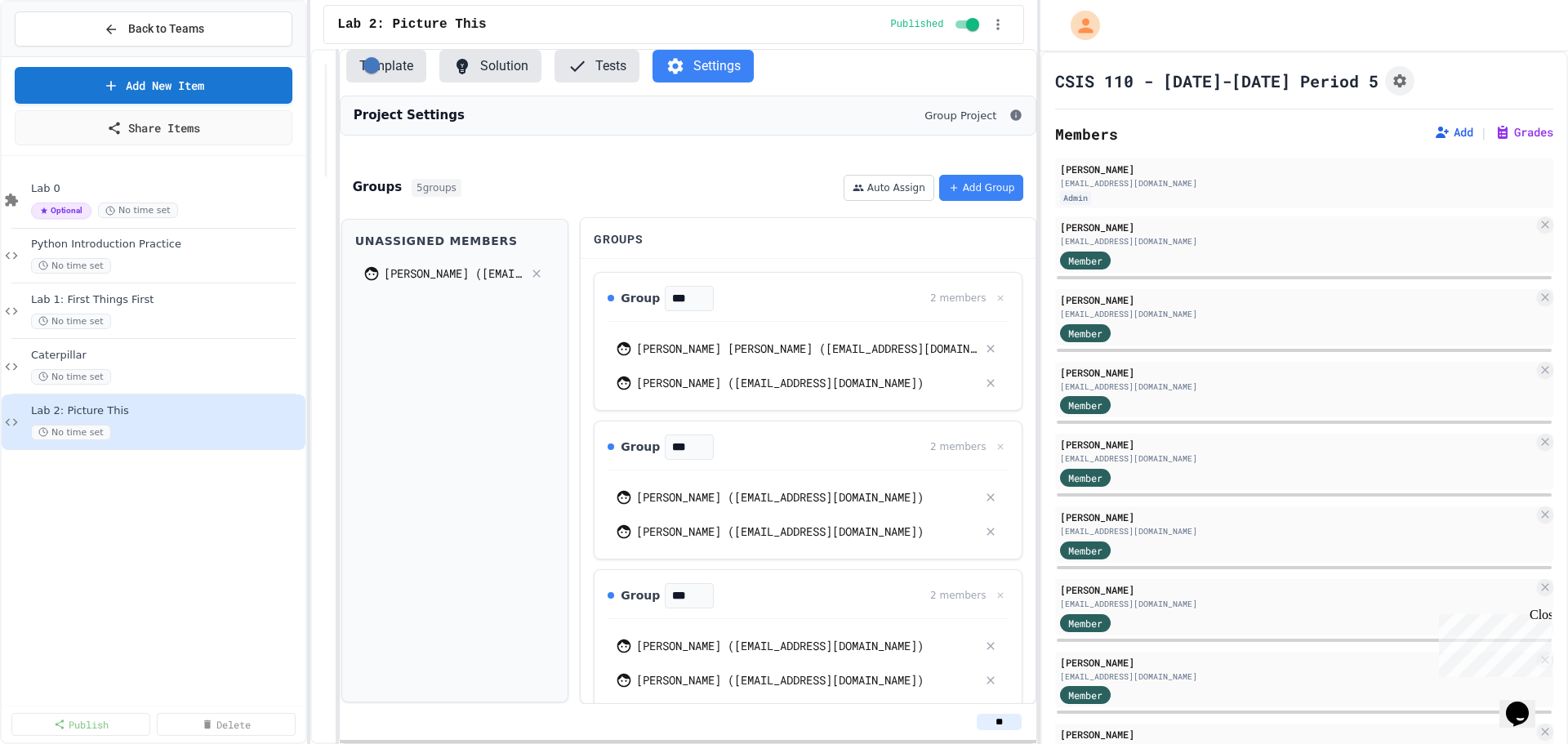
click at [302, 368] on div "Back to Teams Add New Item Share Items Lab 0 Optional No time set Python Introd…" at bounding box center [784, 372] width 1568 height 744
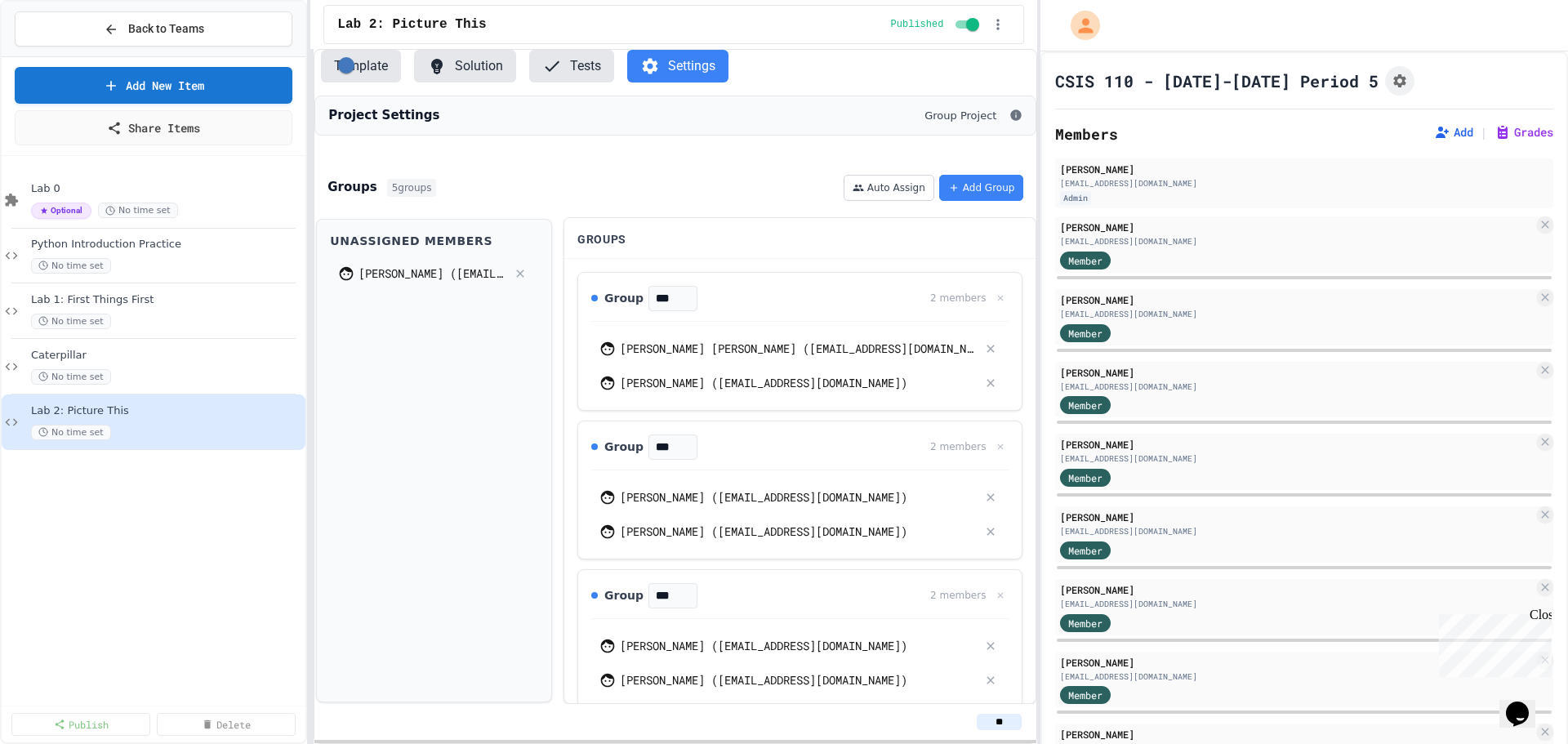
click at [360, 65] on button "Template" at bounding box center [361, 66] width 80 height 33
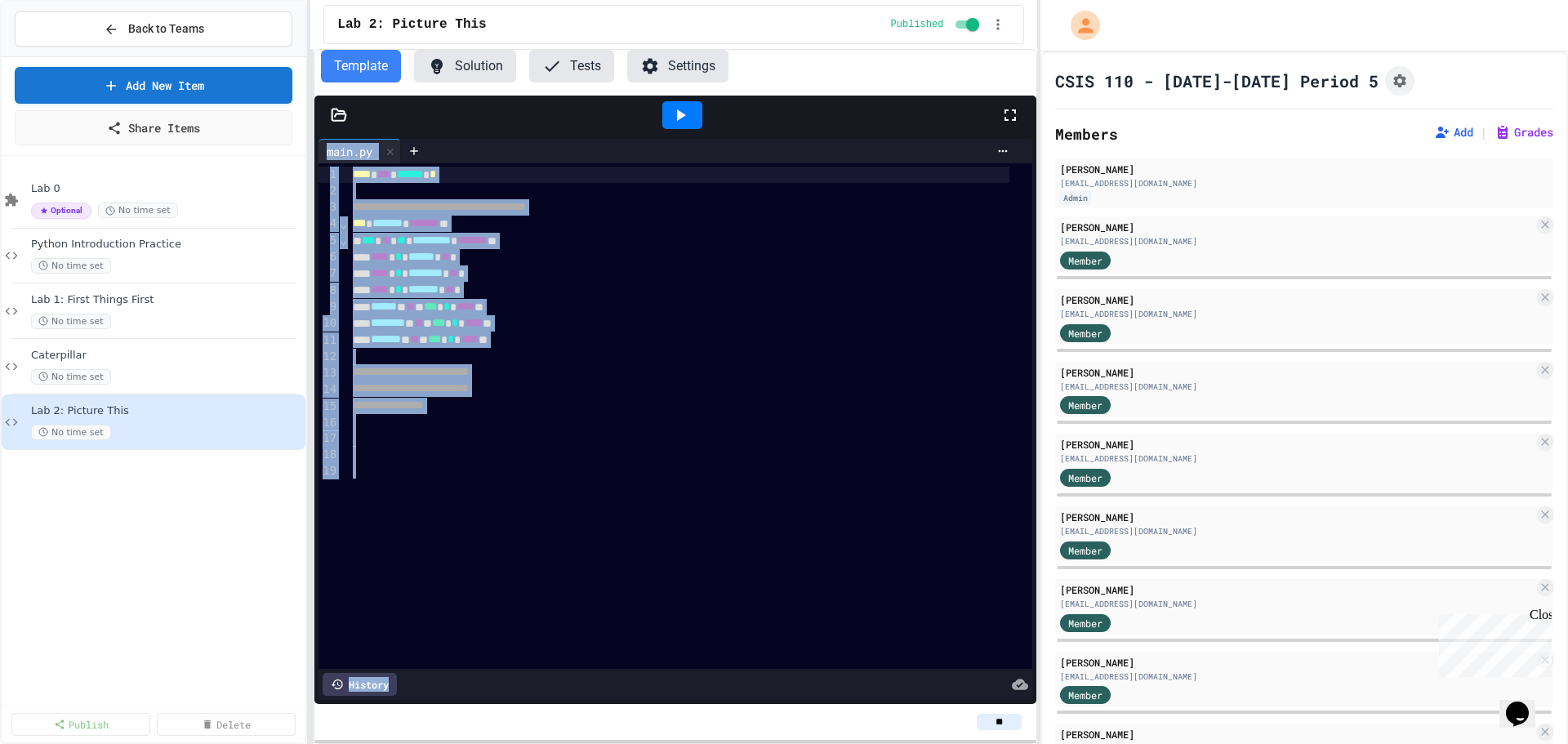
click at [724, 277] on div "**** * ******** * ** *" at bounding box center [679, 273] width 662 height 16
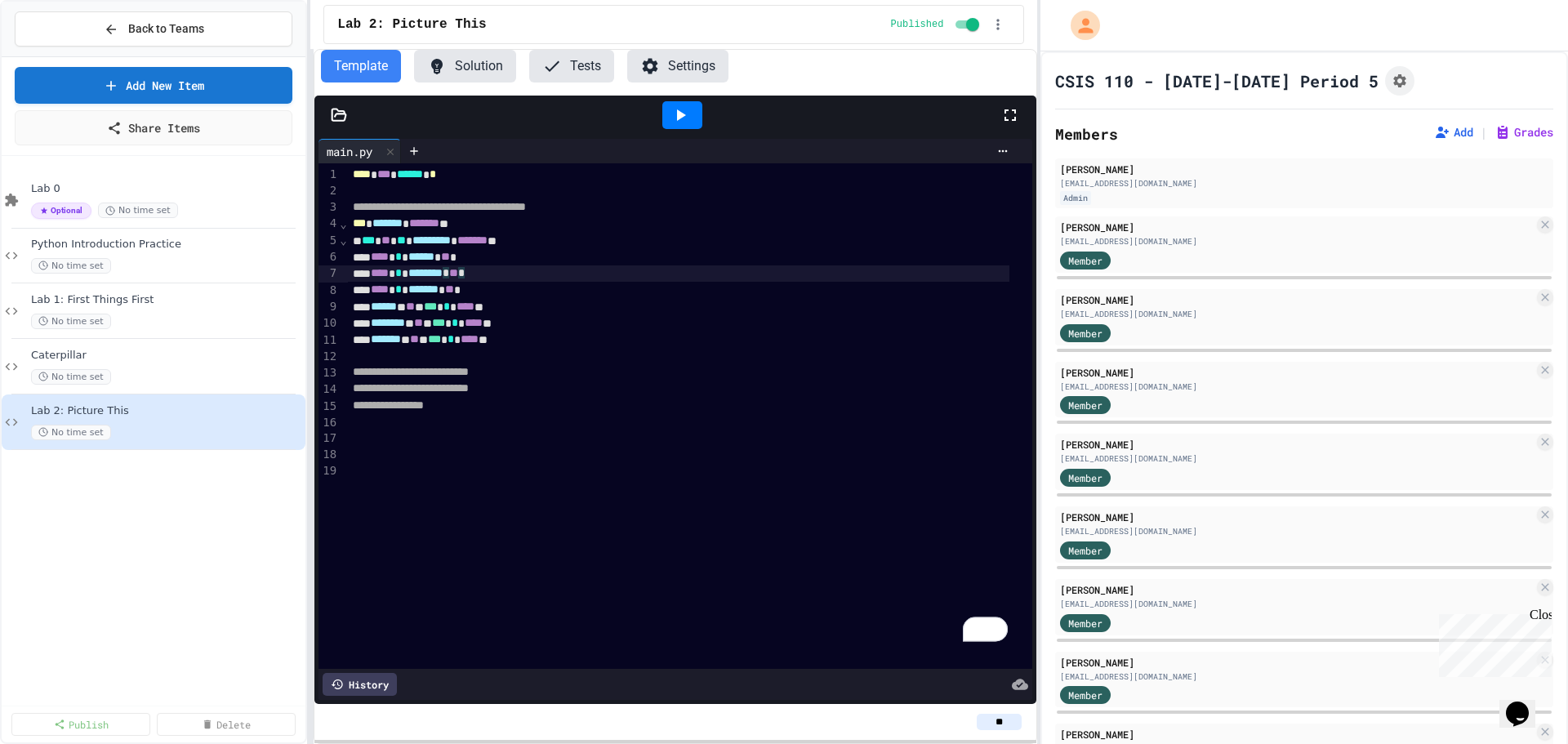
click at [681, 111] on icon at bounding box center [680, 115] width 20 height 20
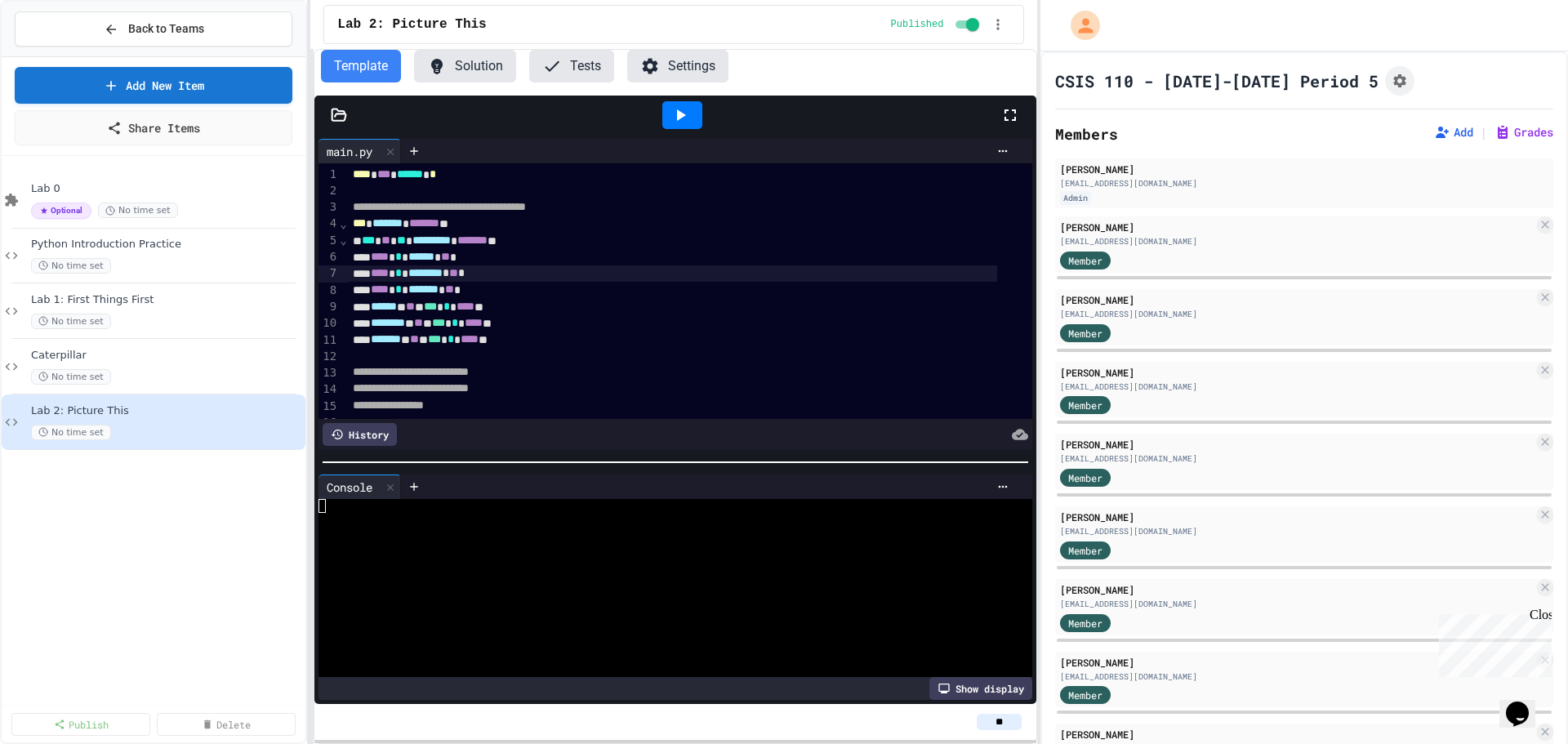
click at [562, 463] on div at bounding box center [675, 462] width 722 height 16
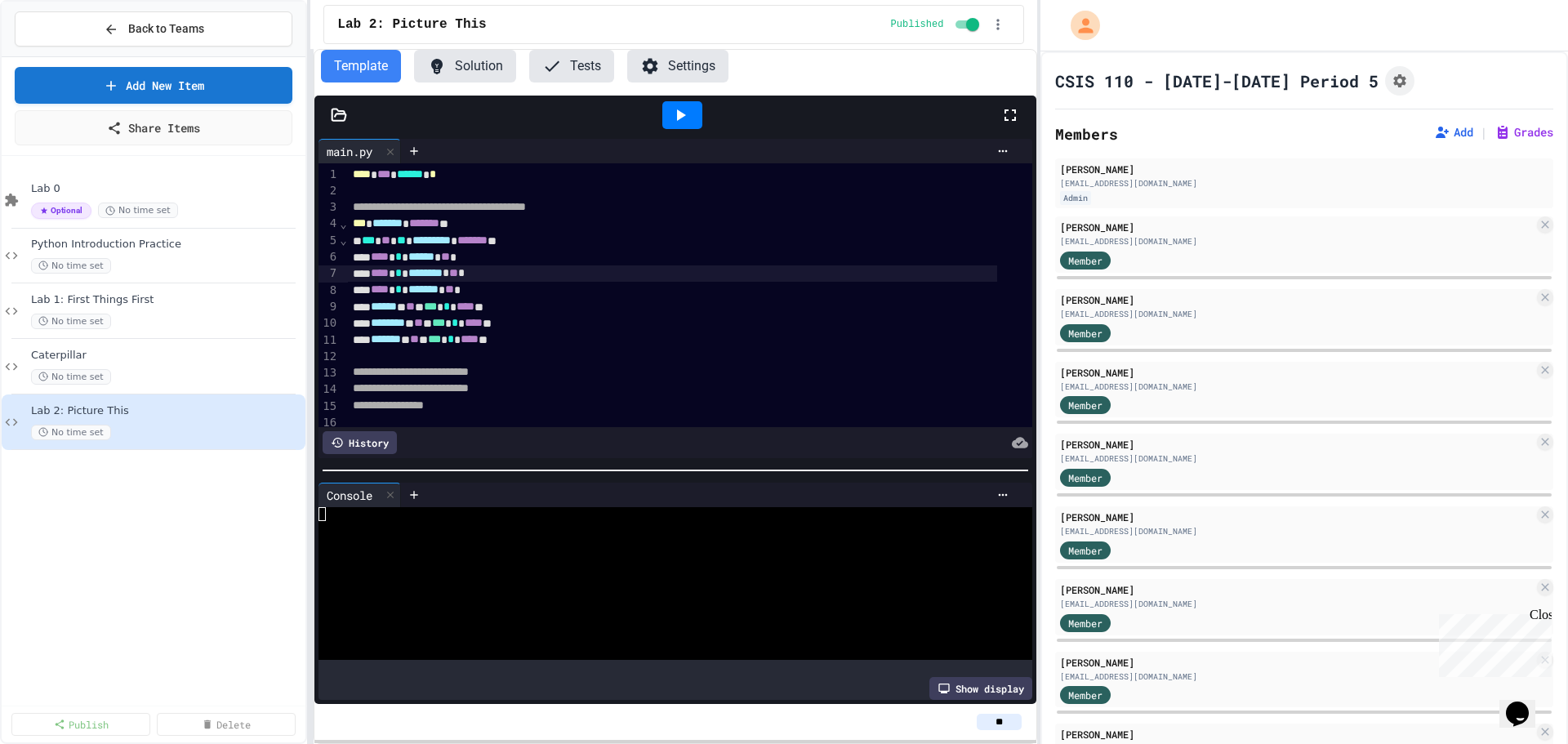
scroll to position [75, 0]
